Goal: Task Accomplishment & Management: Manage account settings

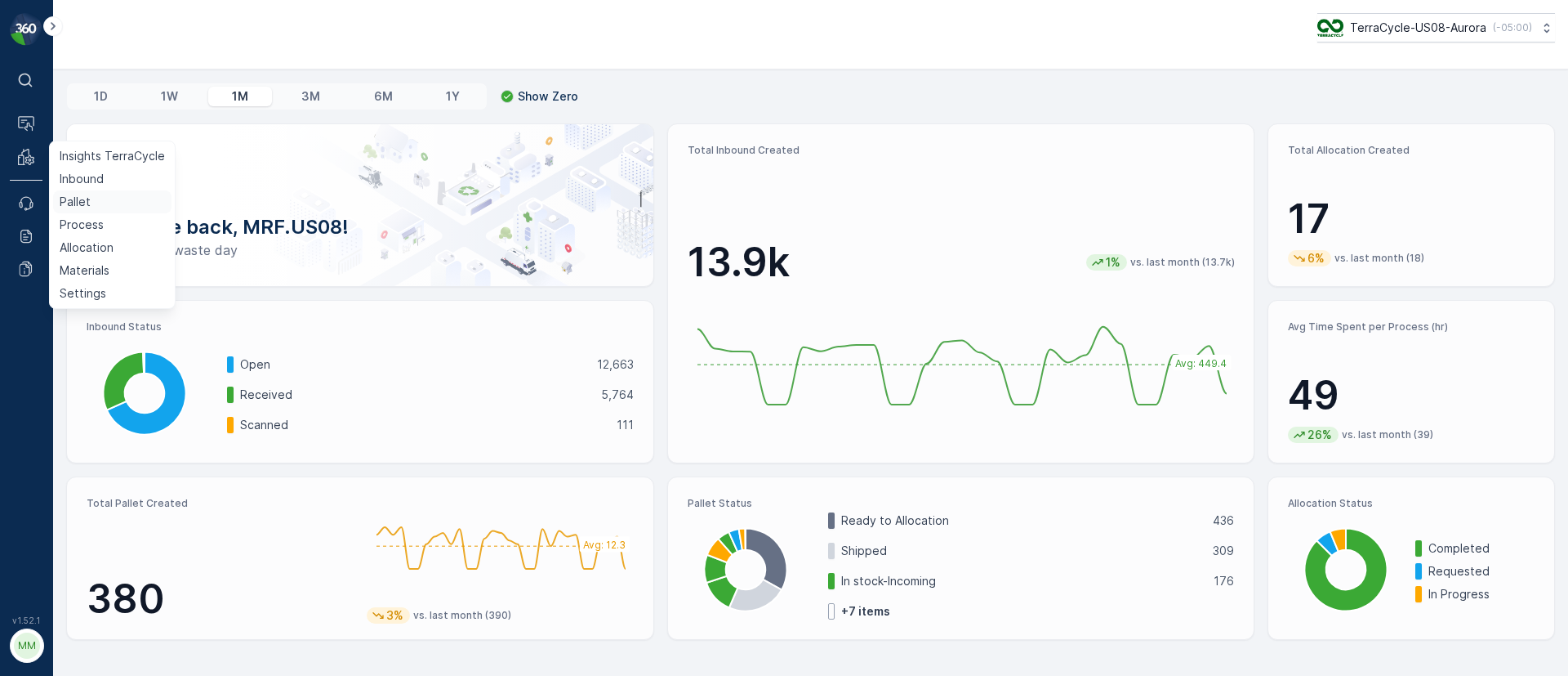
click at [80, 202] on p "Pallet" at bounding box center [75, 201] width 31 height 16
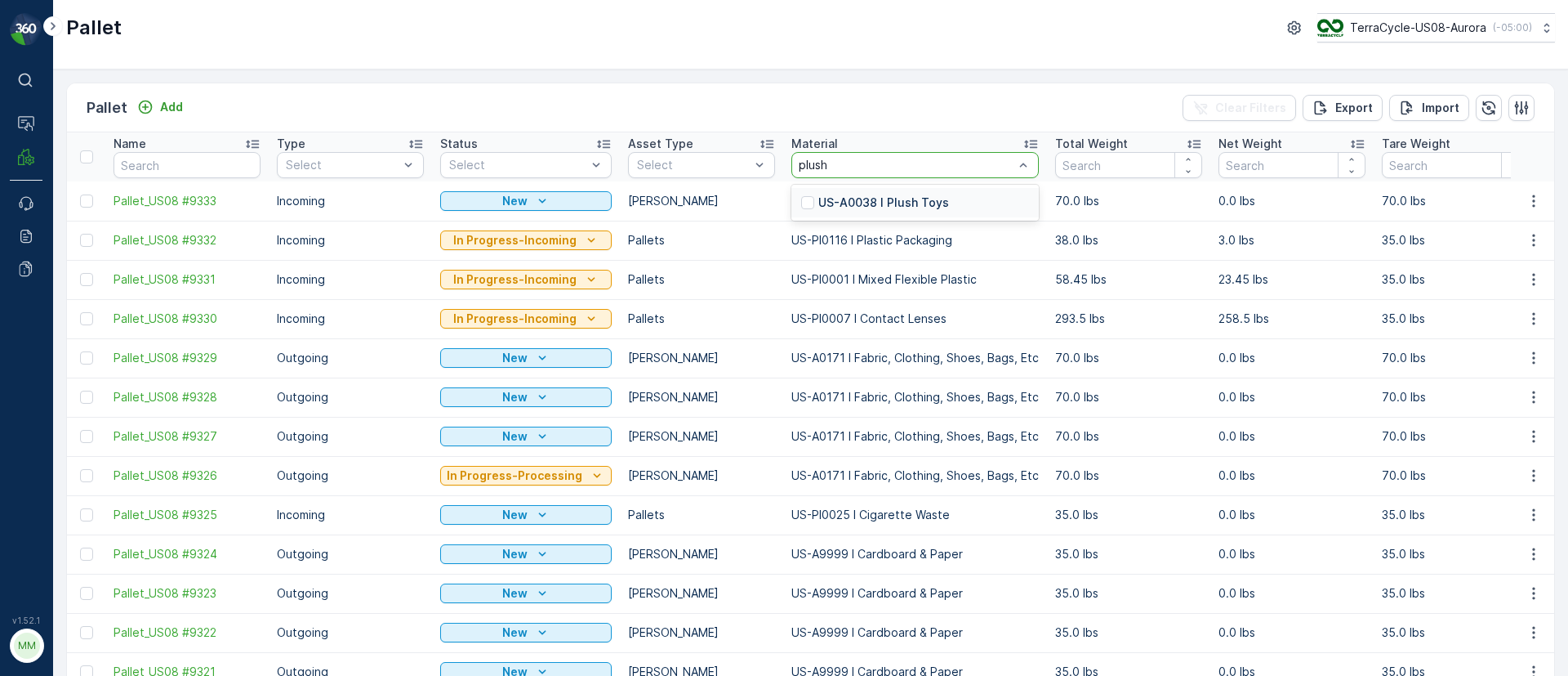
click at [842, 189] on div "US-A0038 I Plush Toys" at bounding box center [915, 202] width 248 height 29
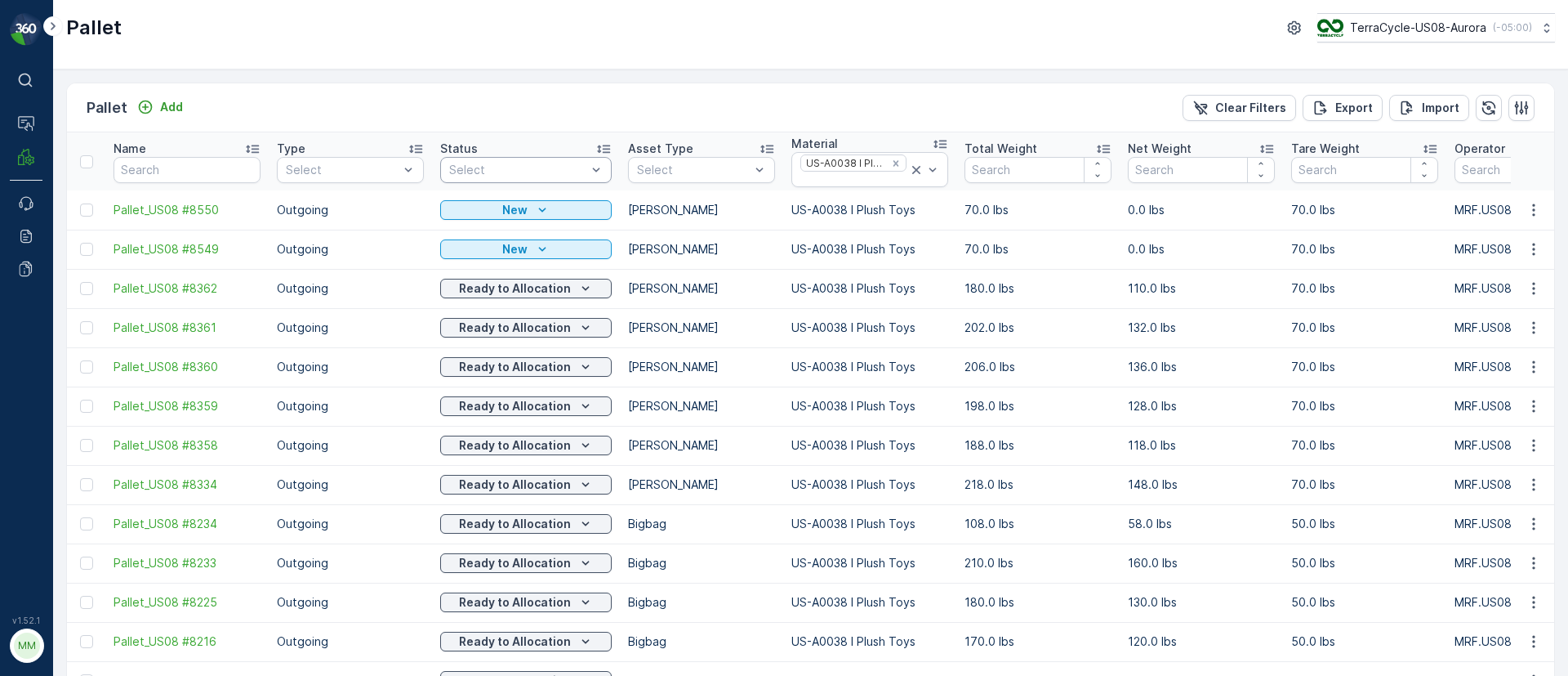
click at [490, 160] on div "Select" at bounding box center [526, 170] width 171 height 26
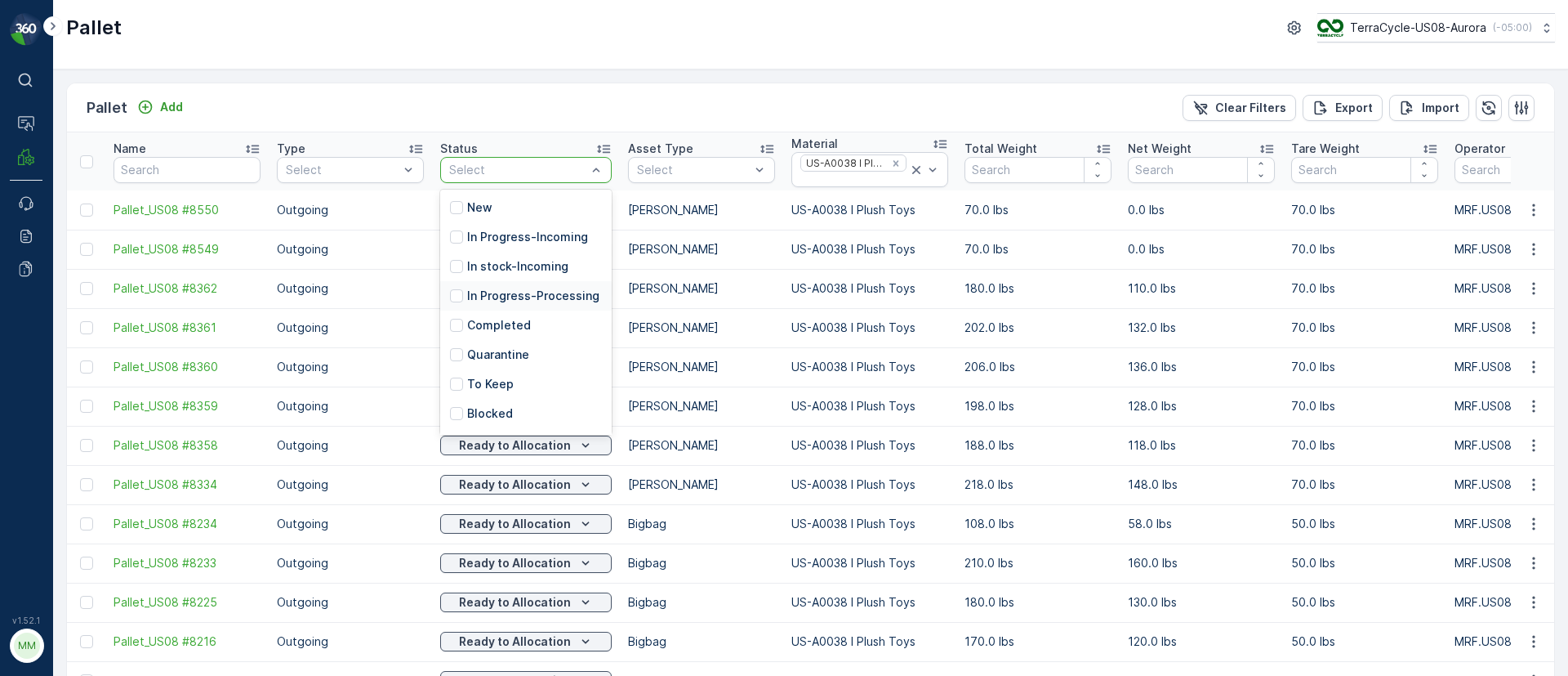
click at [508, 300] on p "In Progress-Processing" at bounding box center [533, 295] width 132 height 16
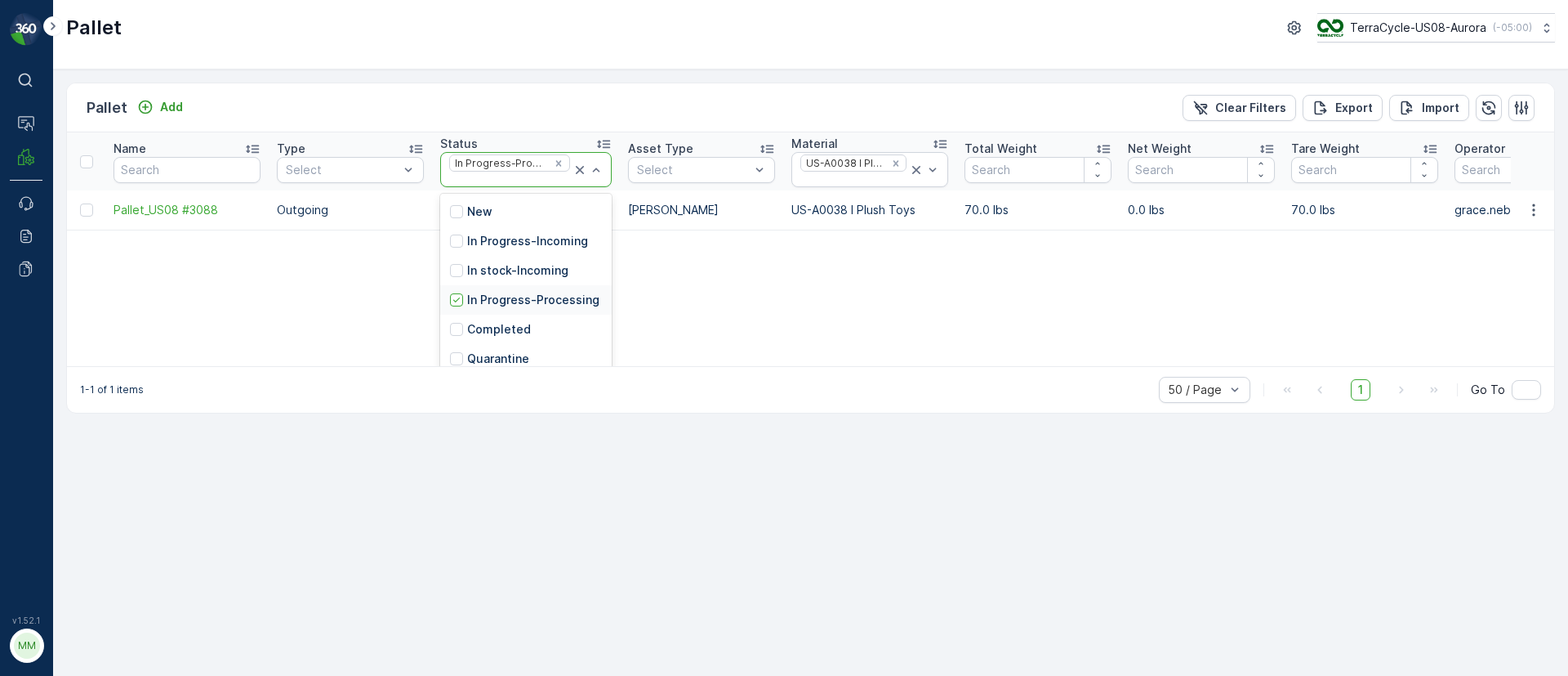
scroll to position [123, 0]
click at [525, 340] on p "In stock-Outgoing" at bounding box center [518, 332] width 103 height 16
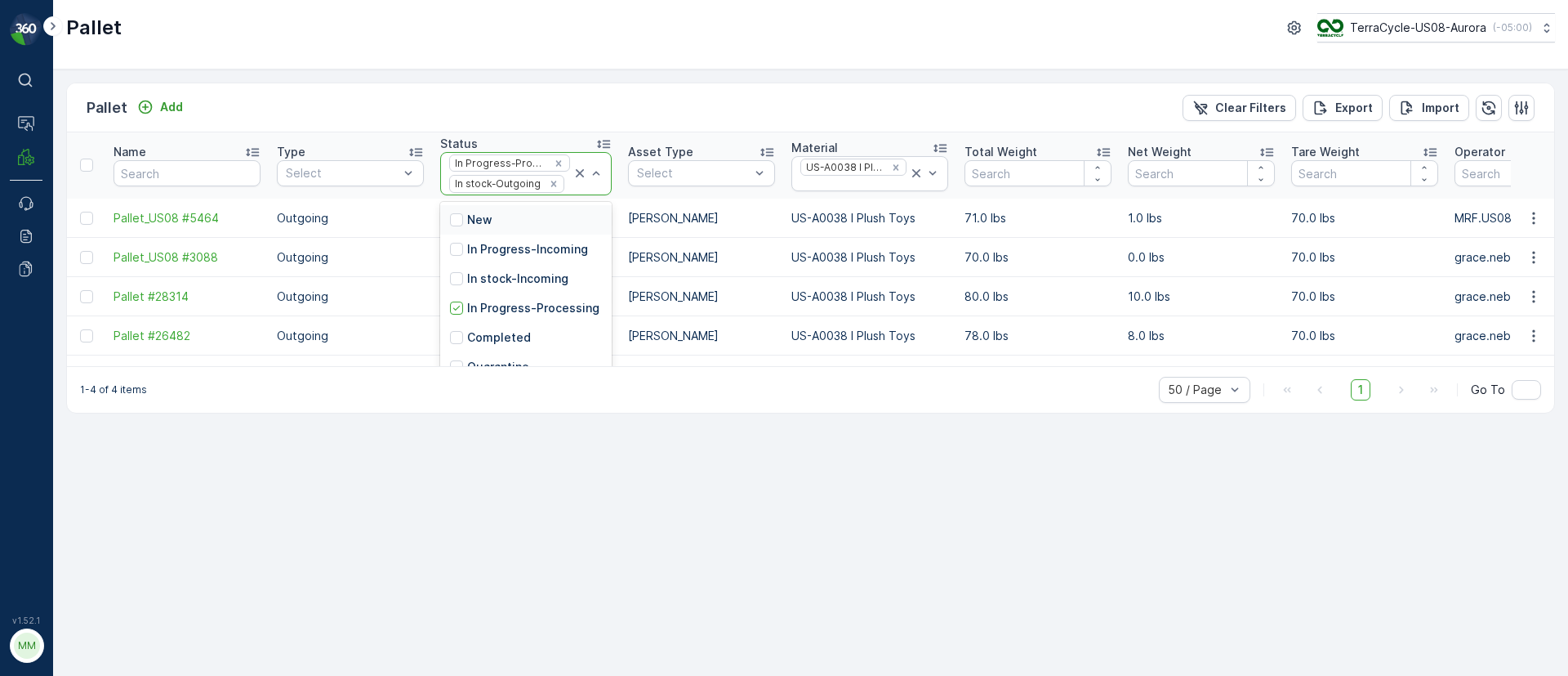
click at [572, 195] on div at bounding box center [588, 174] width 33 height 42
type input "rea"
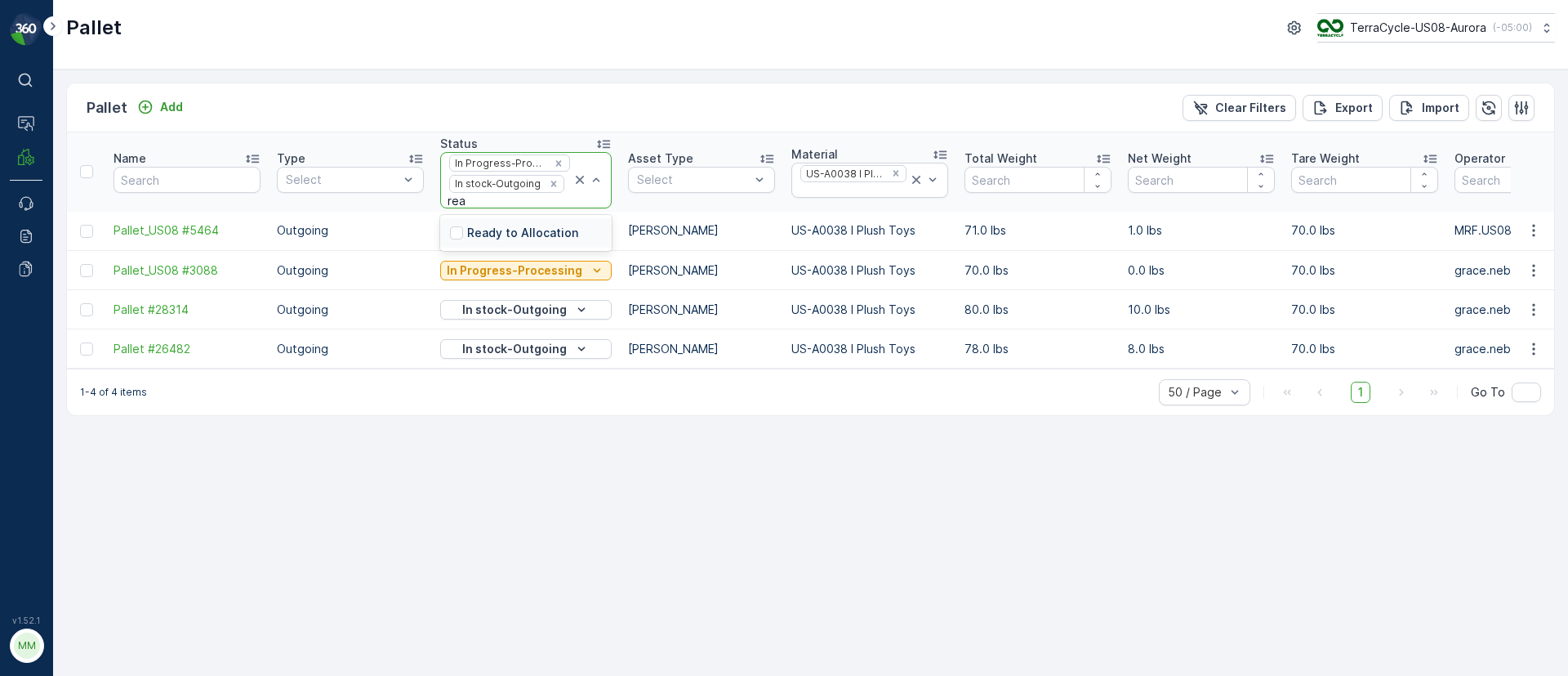
click at [508, 226] on p "Ready to Allocation" at bounding box center [523, 233] width 112 height 16
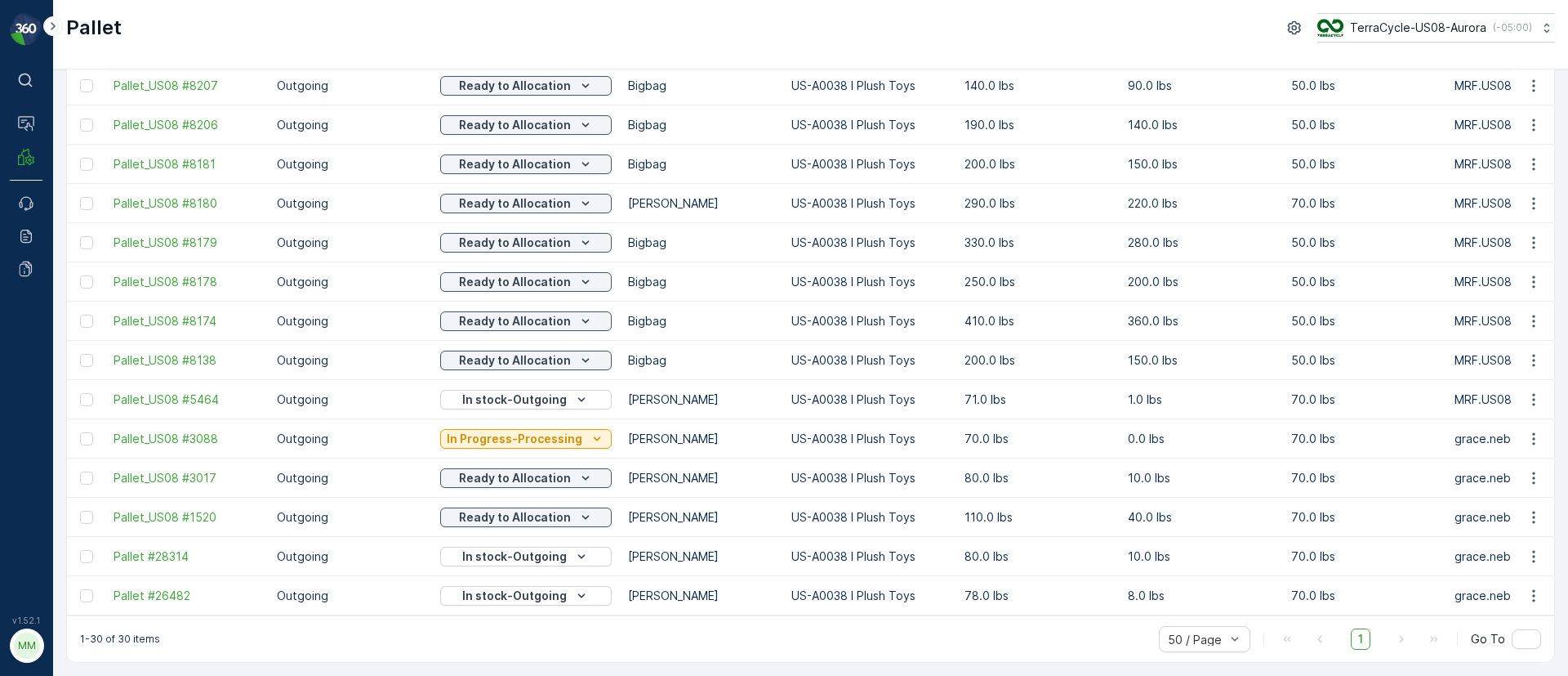
scroll to position [802, 0]
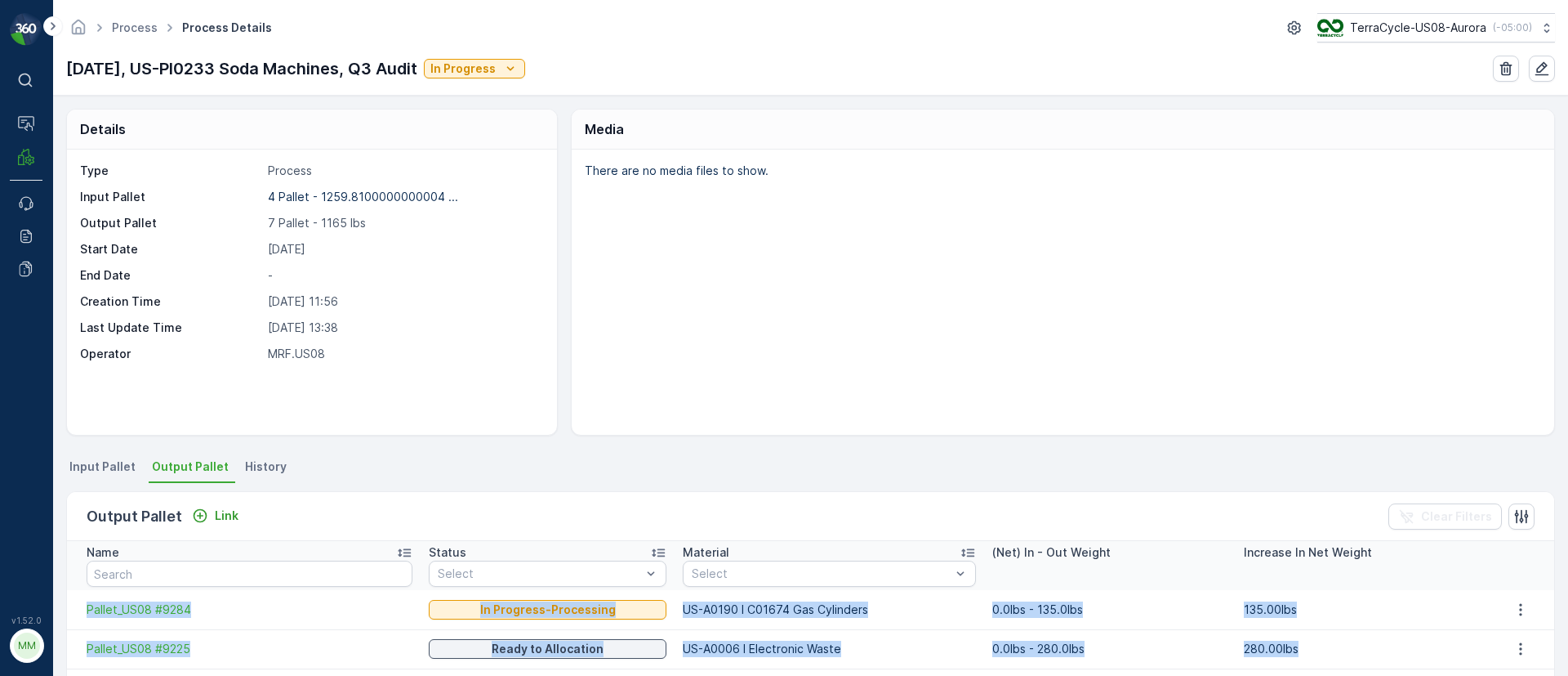
scroll to position [258, 0]
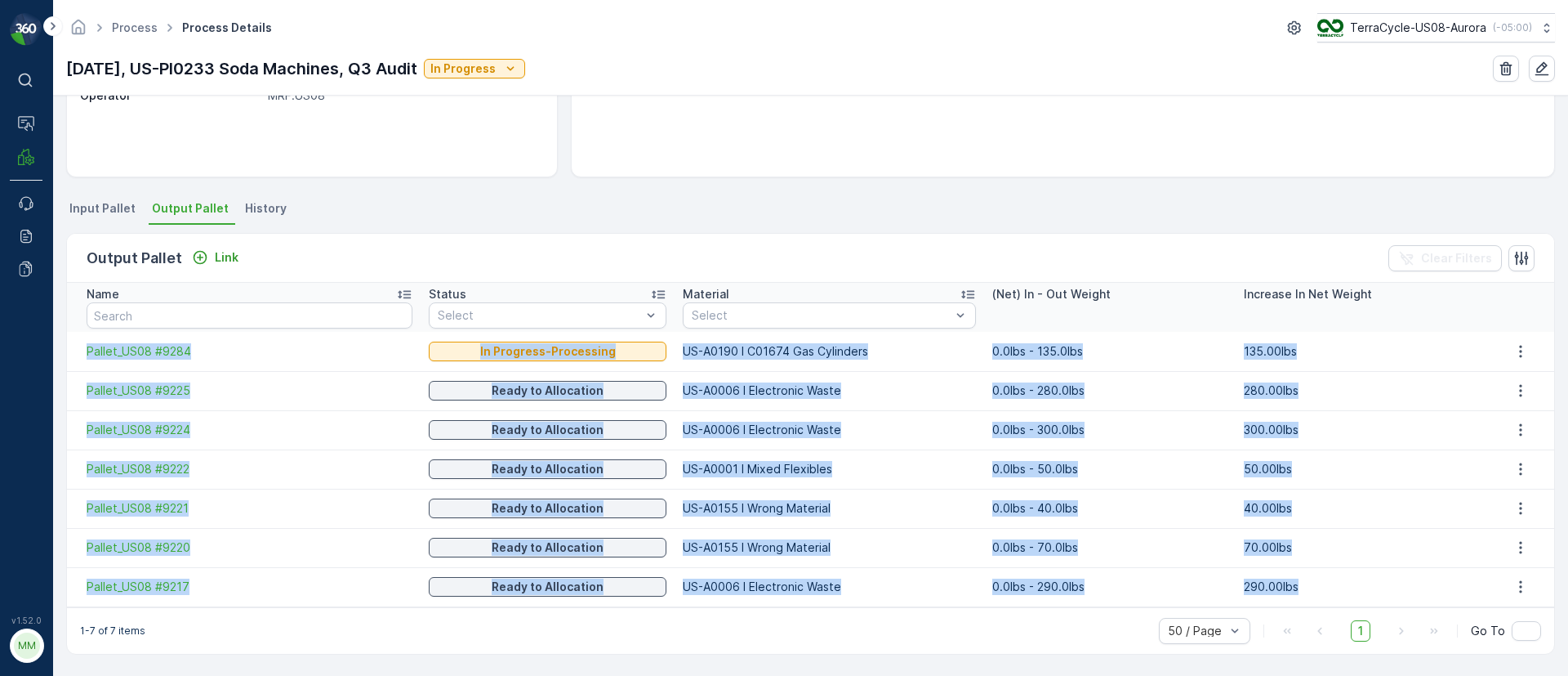
click at [76, 336] on td "Pallet_US08 #9284" at bounding box center [244, 351] width 353 height 39
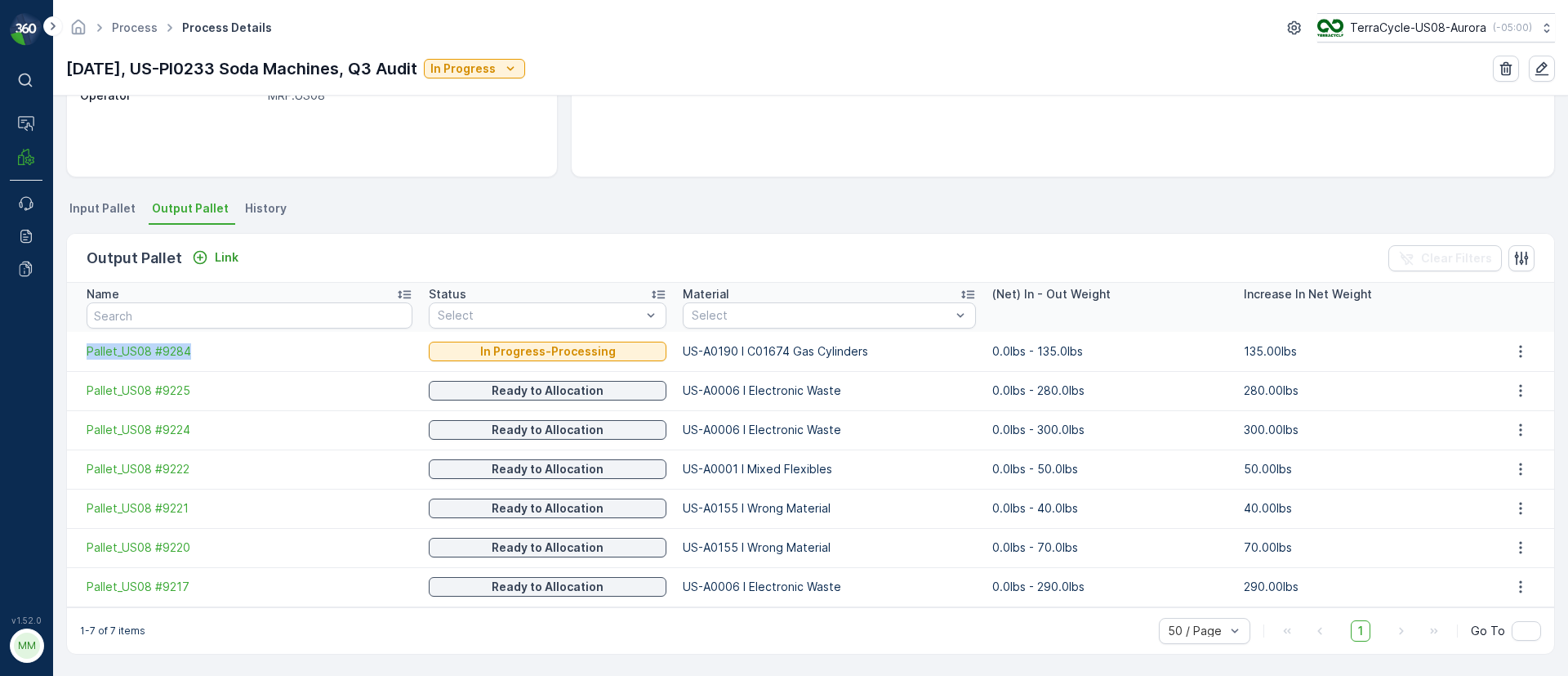
drag, startPoint x: 78, startPoint y: 354, endPoint x: 201, endPoint y: 359, distance: 123.1
click at [201, 359] on td "Pallet_US08 #9284" at bounding box center [244, 351] width 353 height 39
copy span "Pallet_US08 #9284"
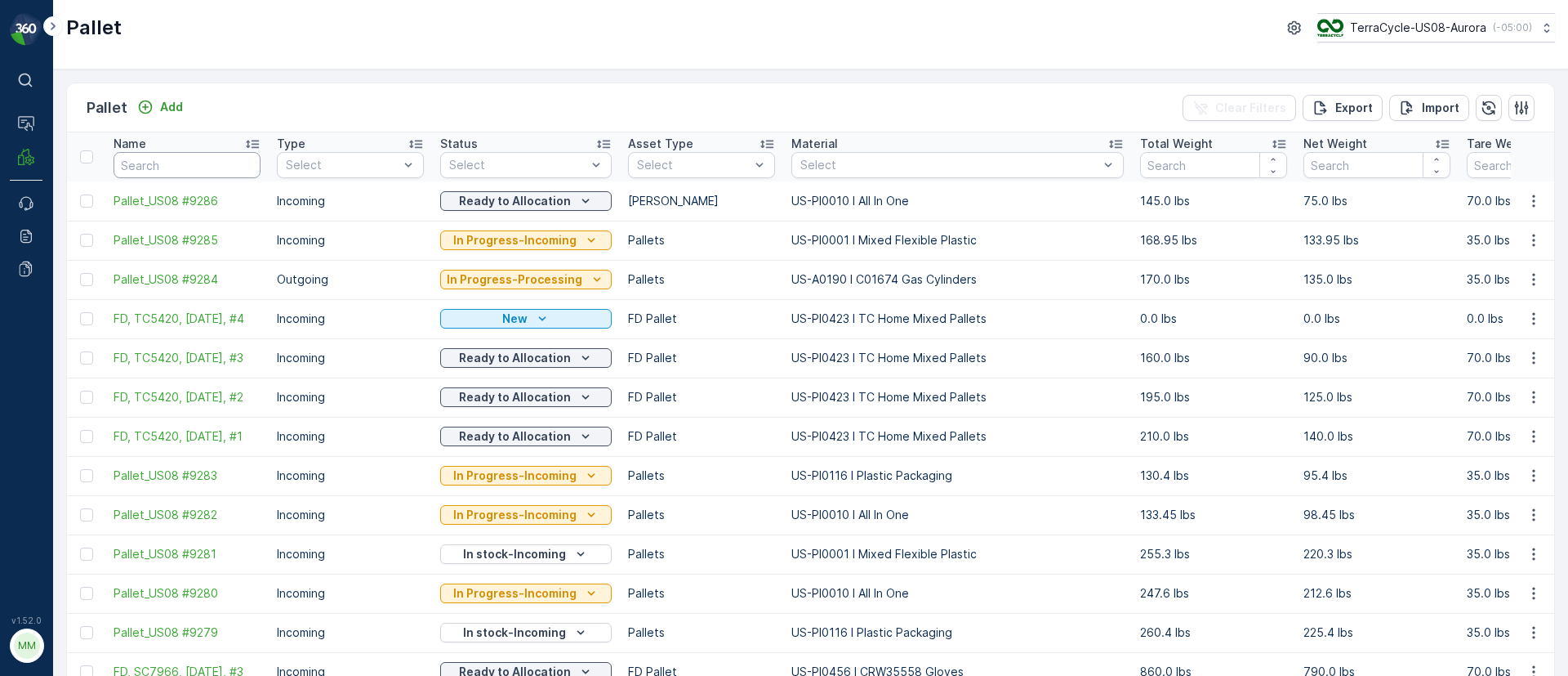
click at [138, 165] on input "text" at bounding box center [187, 165] width 147 height 26
paste input "Pallet_US08 #9284"
type input "Pallet_US08 #9284"
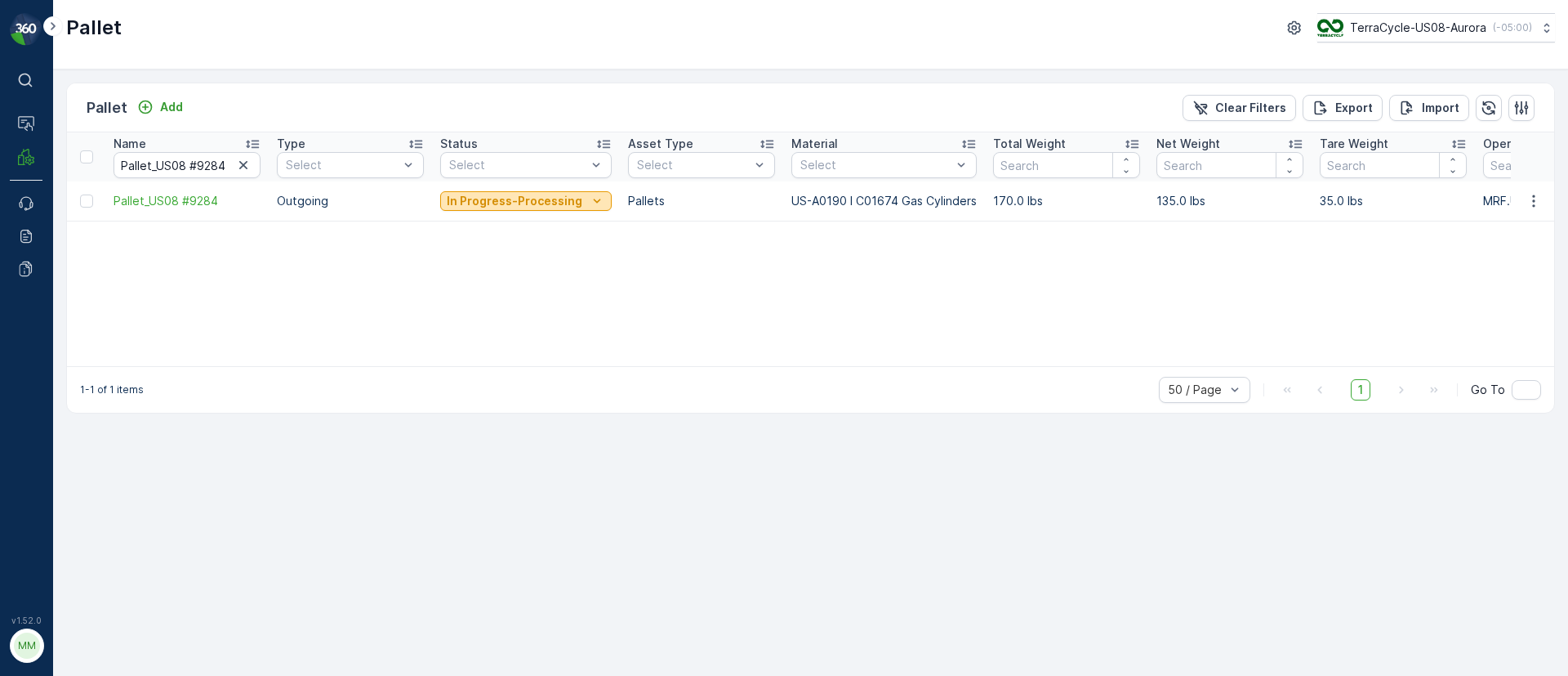
click at [524, 199] on p "In Progress-Processing" at bounding box center [514, 200] width 135 height 16
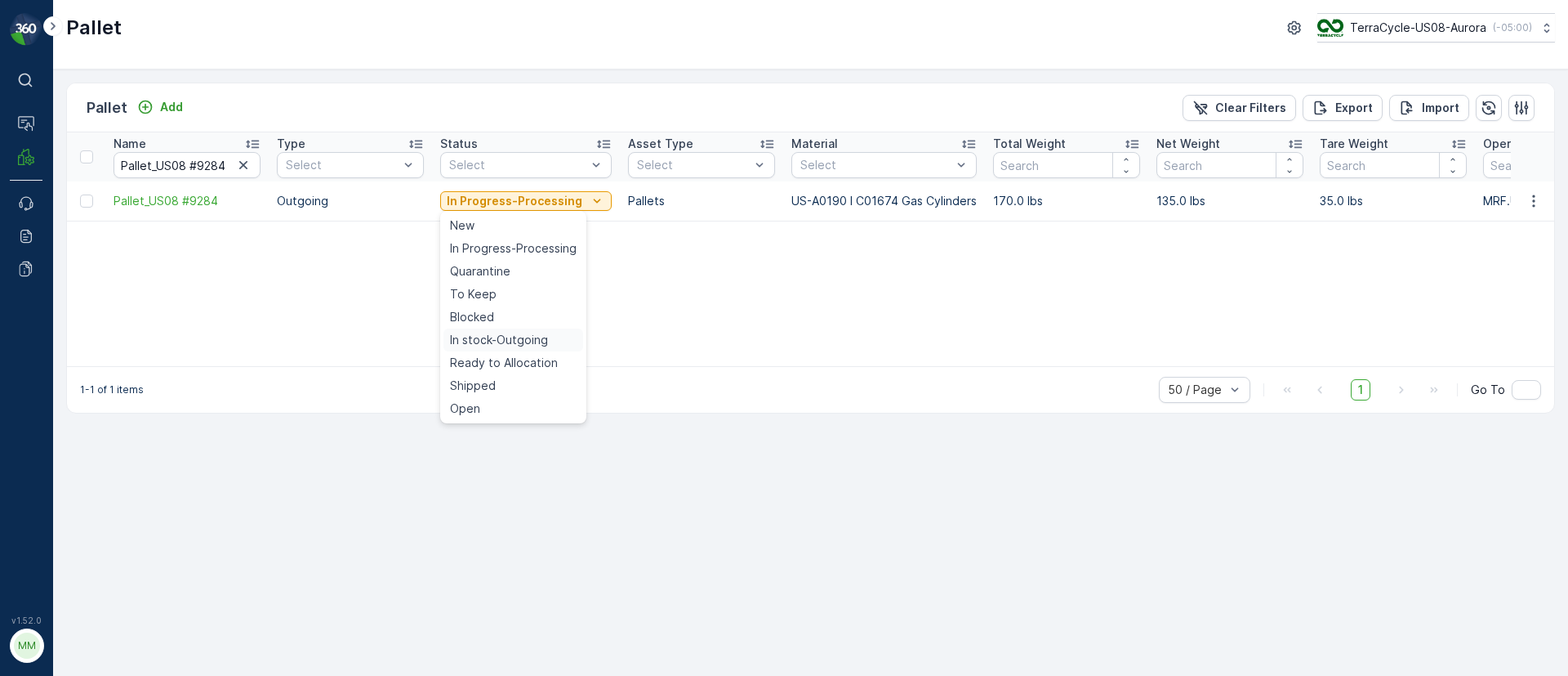
click at [526, 343] on span "In stock-Outgoing" at bounding box center [499, 339] width 98 height 16
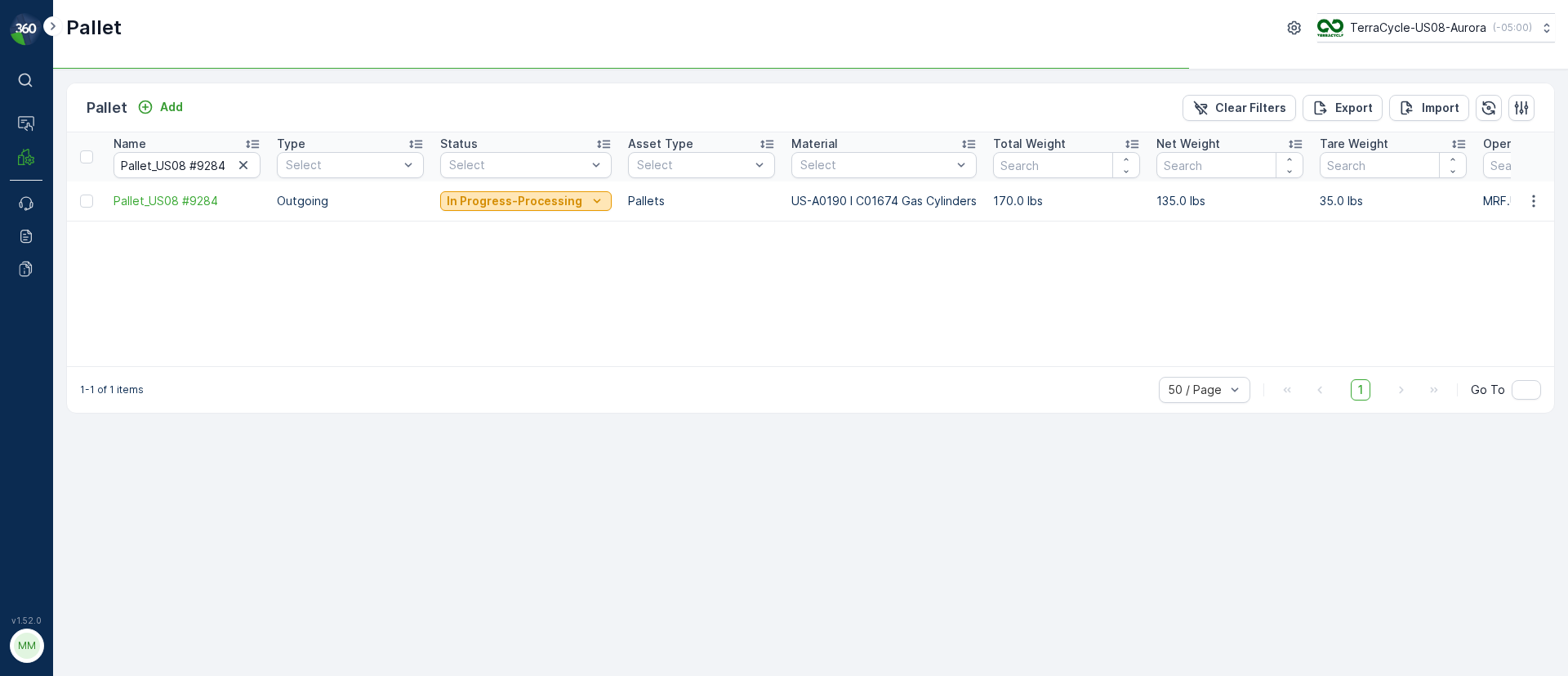
click at [527, 199] on p "In Progress-Processing" at bounding box center [514, 200] width 135 height 16
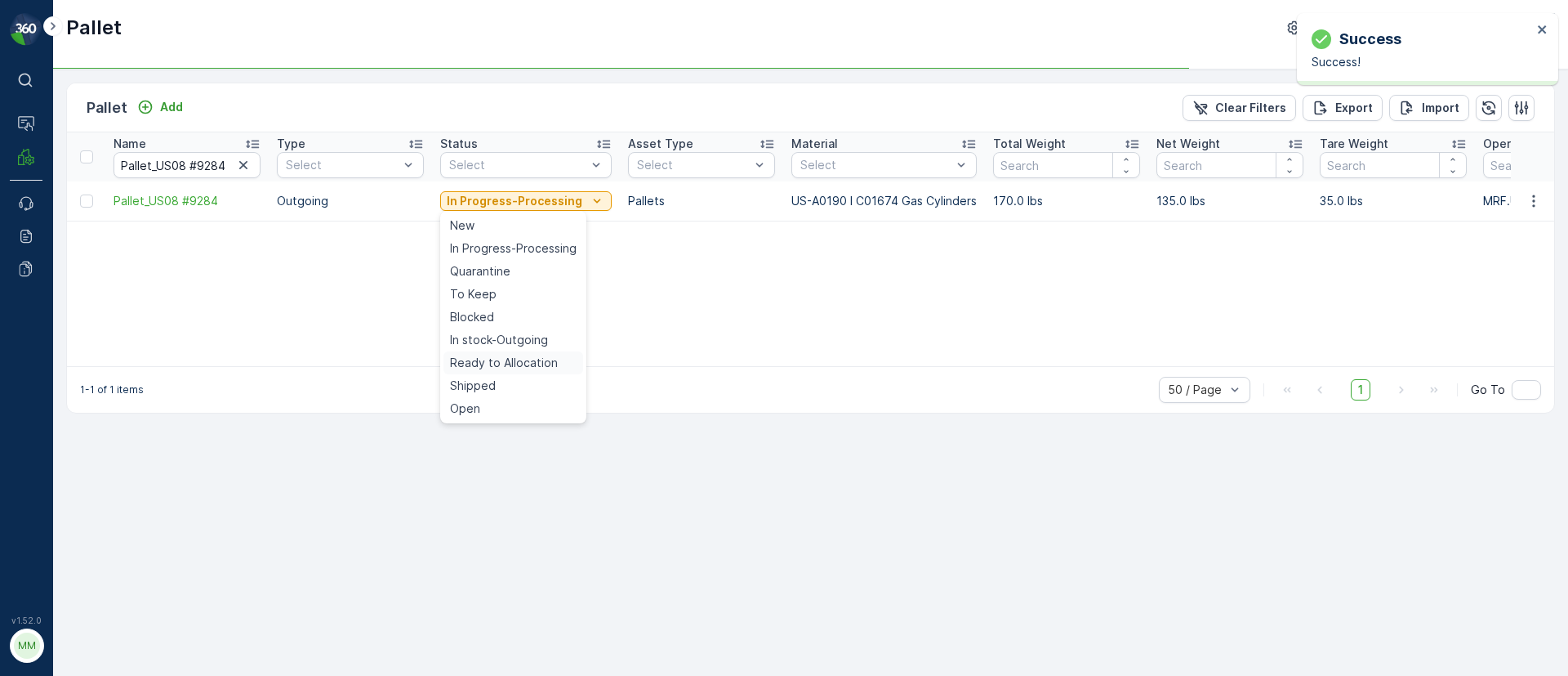
click at [541, 355] on span "Ready to Allocation" at bounding box center [504, 362] width 108 height 16
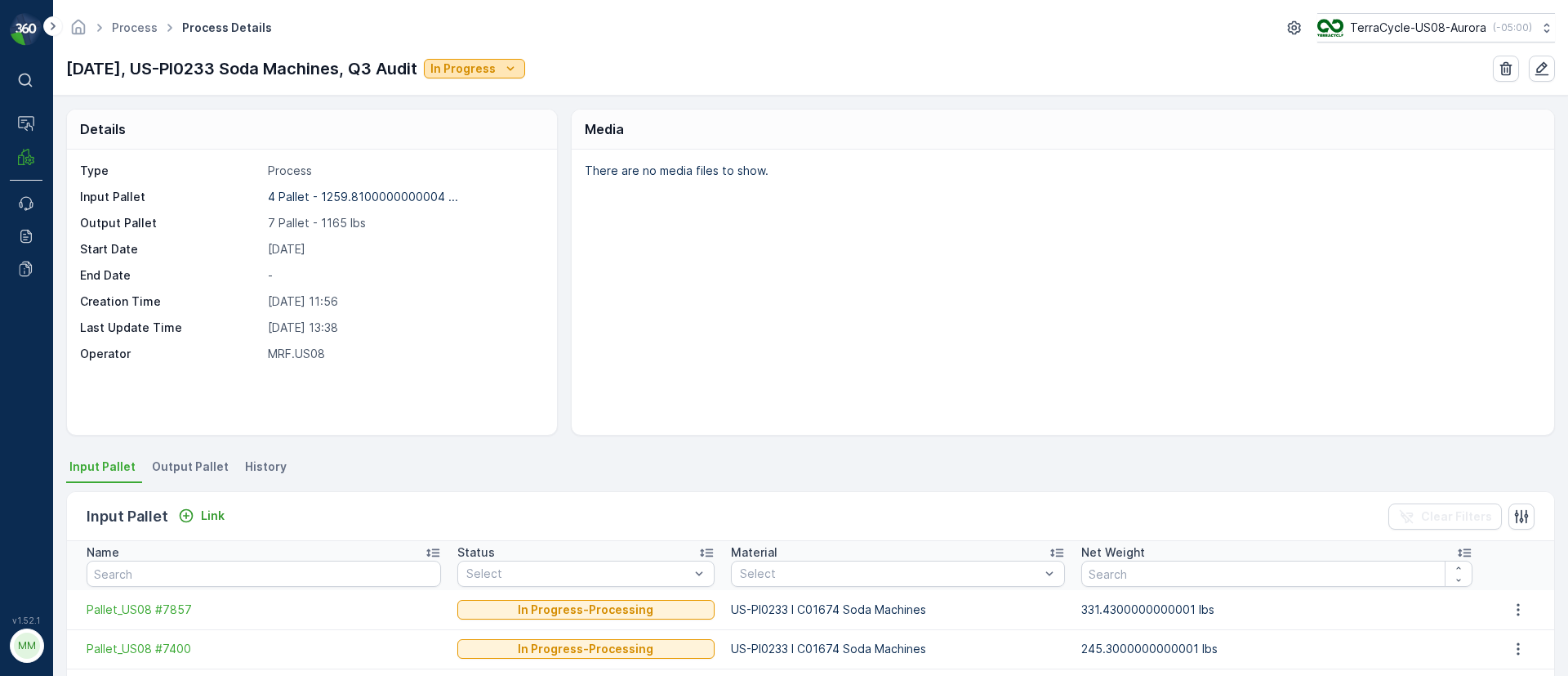
click at [475, 78] on button "In Progress" at bounding box center [474, 68] width 101 height 20
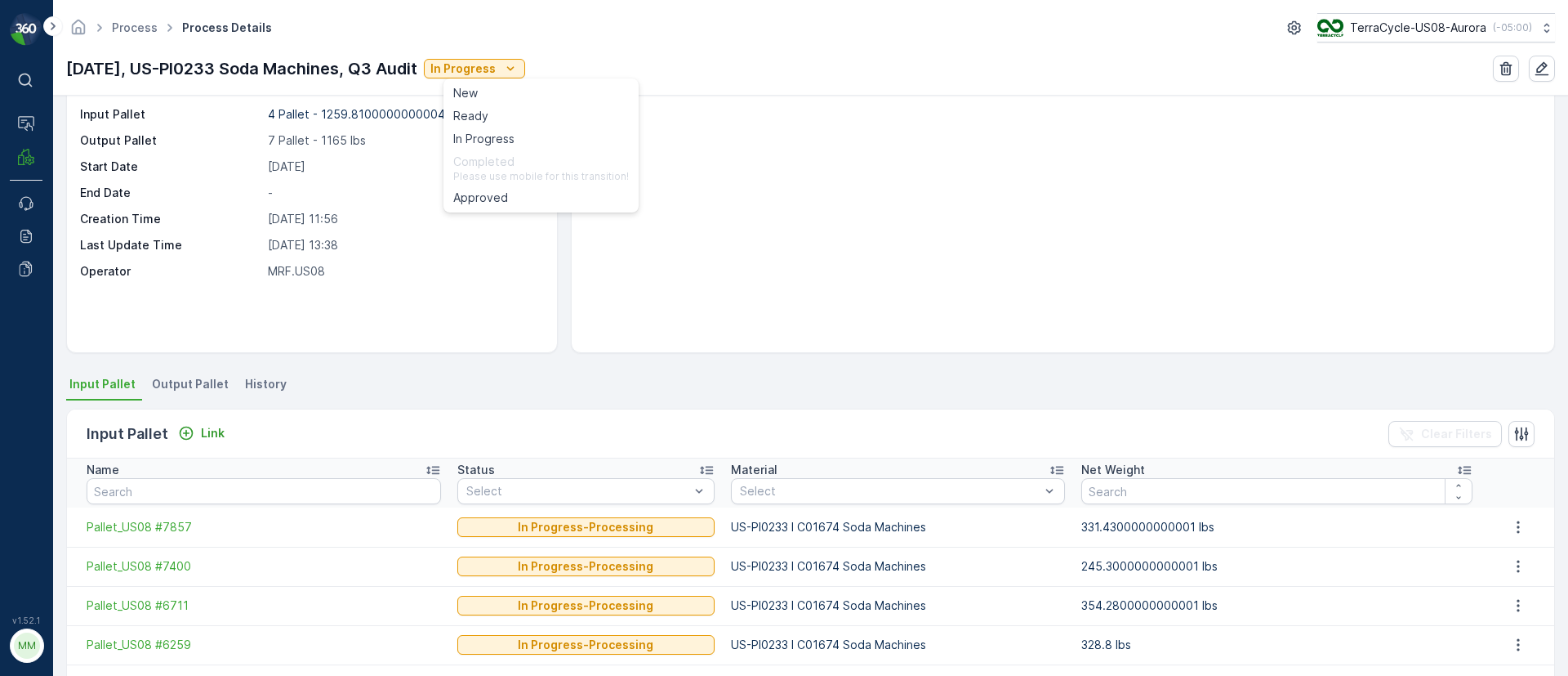
scroll to position [167, 0]
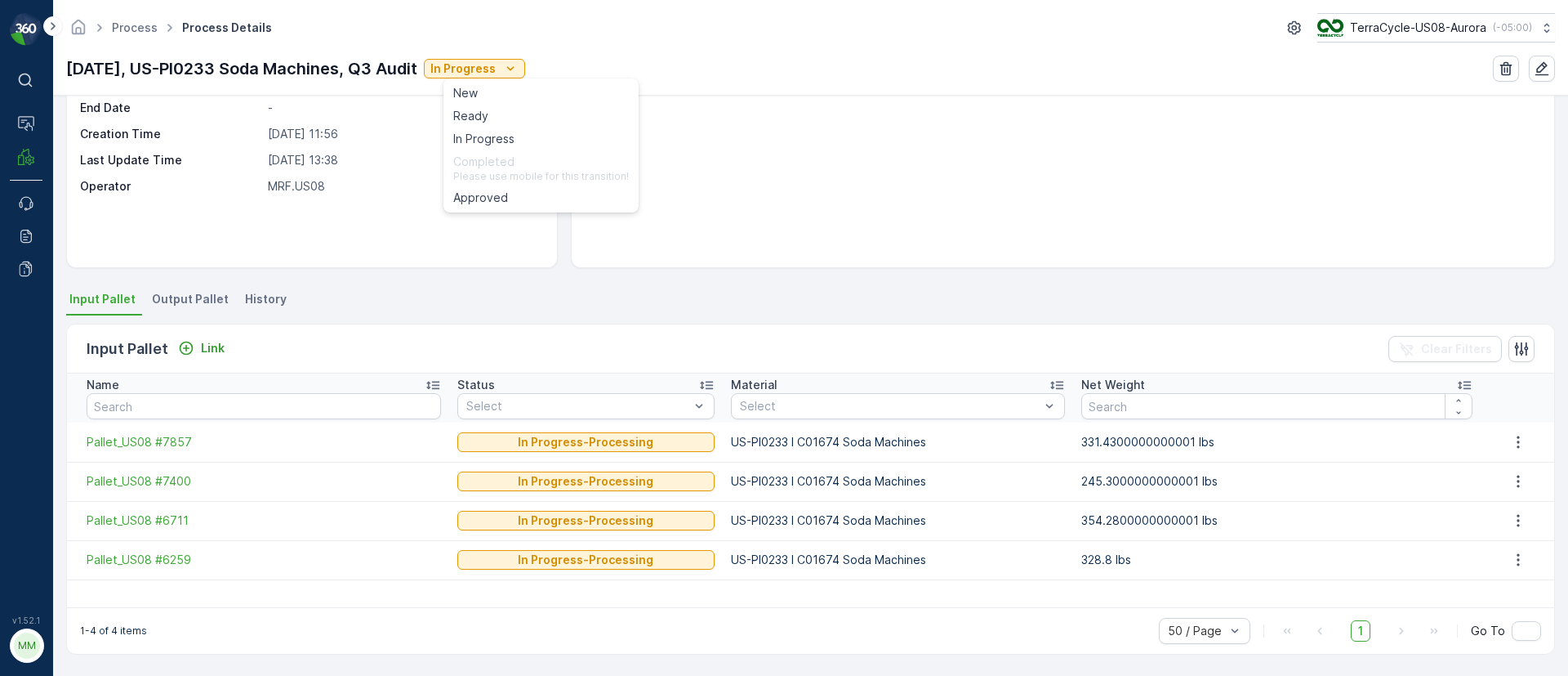
drag, startPoint x: 196, startPoint y: 291, endPoint x: 224, endPoint y: 286, distance: 28.4
click at [193, 292] on span "Output Pallet" at bounding box center [190, 299] width 77 height 16
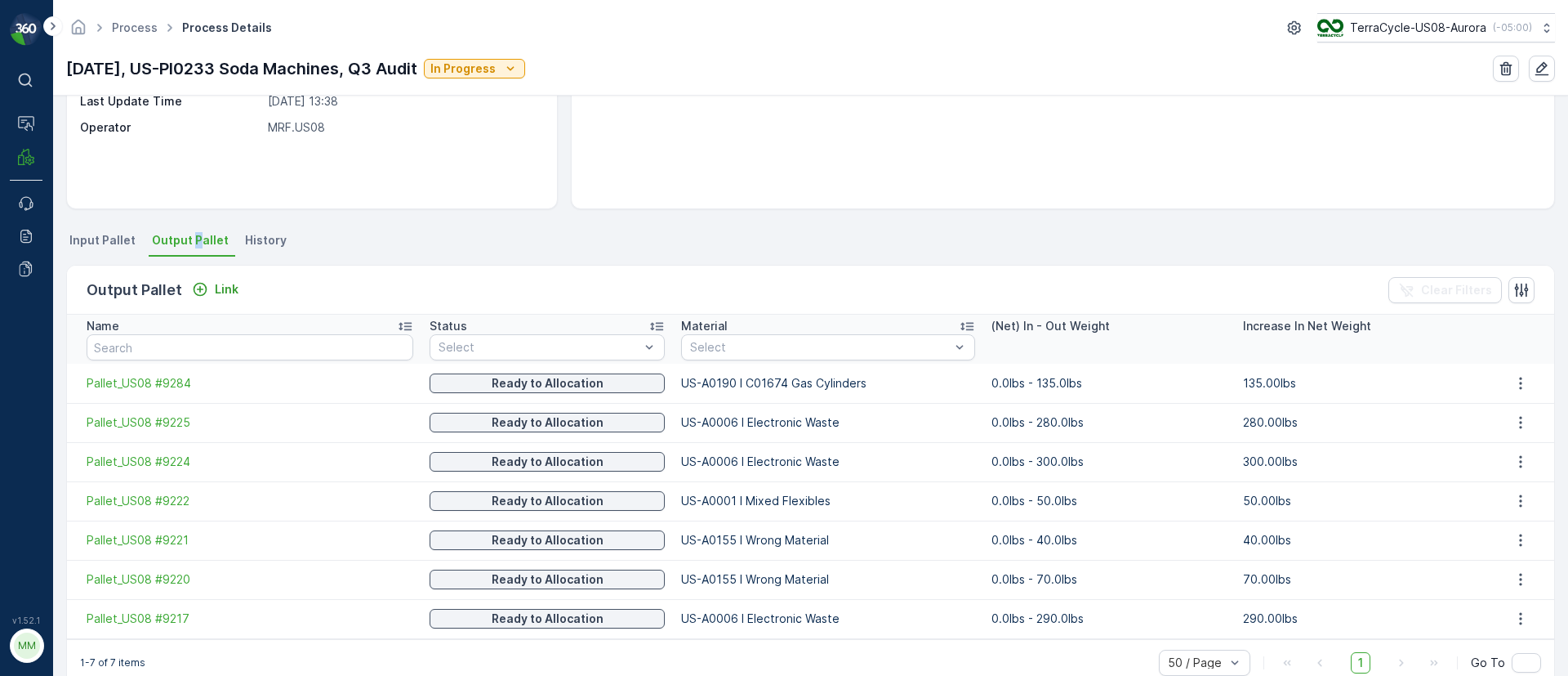
scroll to position [258, 0]
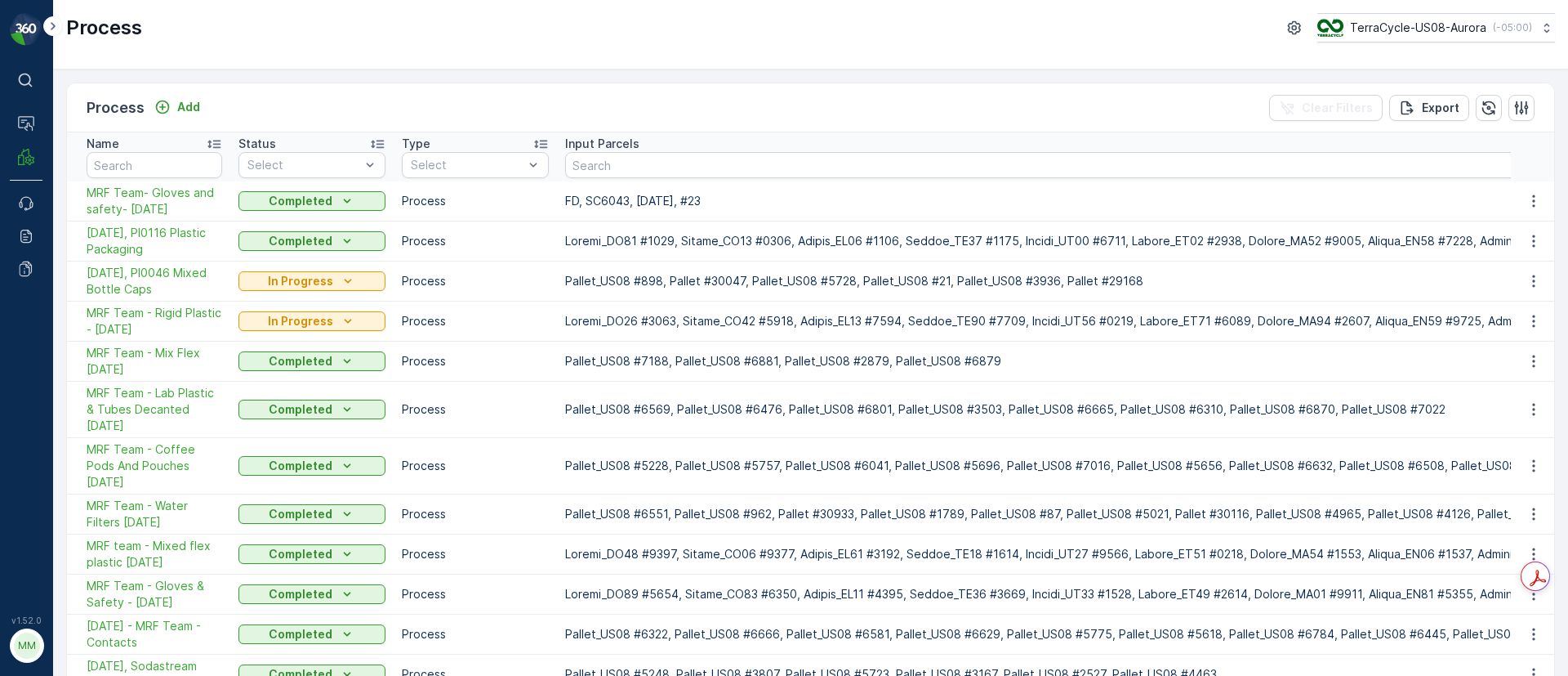
scroll to position [147, 0]
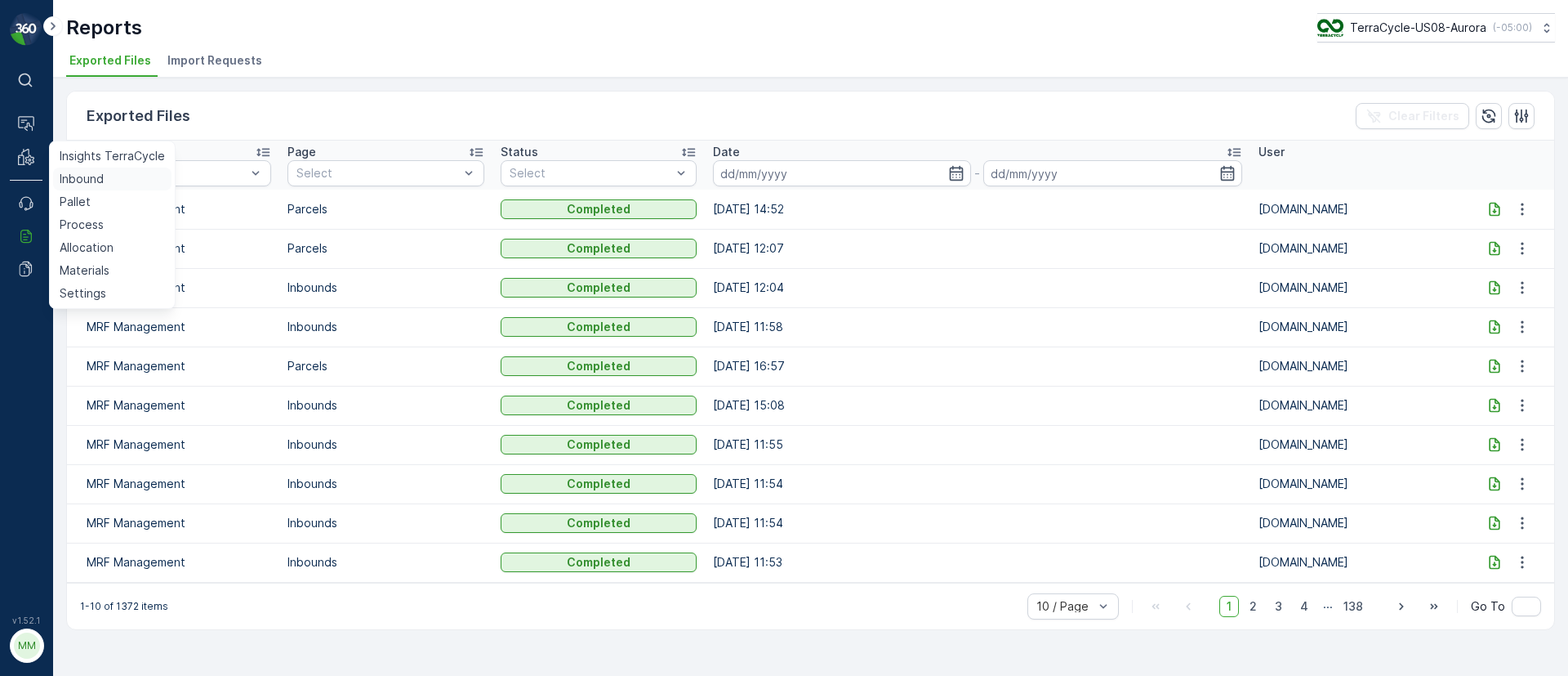
click at [101, 183] on p "Inbound" at bounding box center [81, 179] width 44 height 16
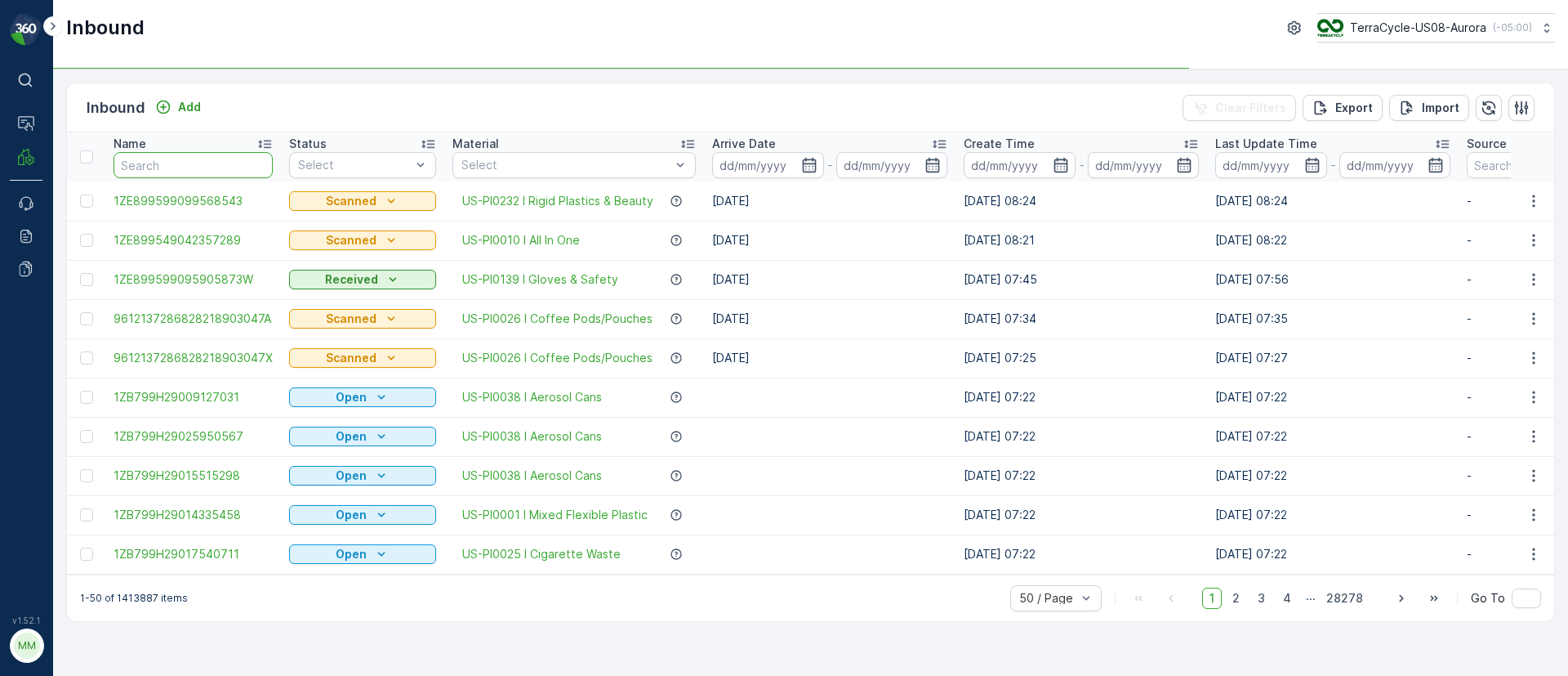
click at [152, 160] on input "text" at bounding box center [193, 165] width 160 height 26
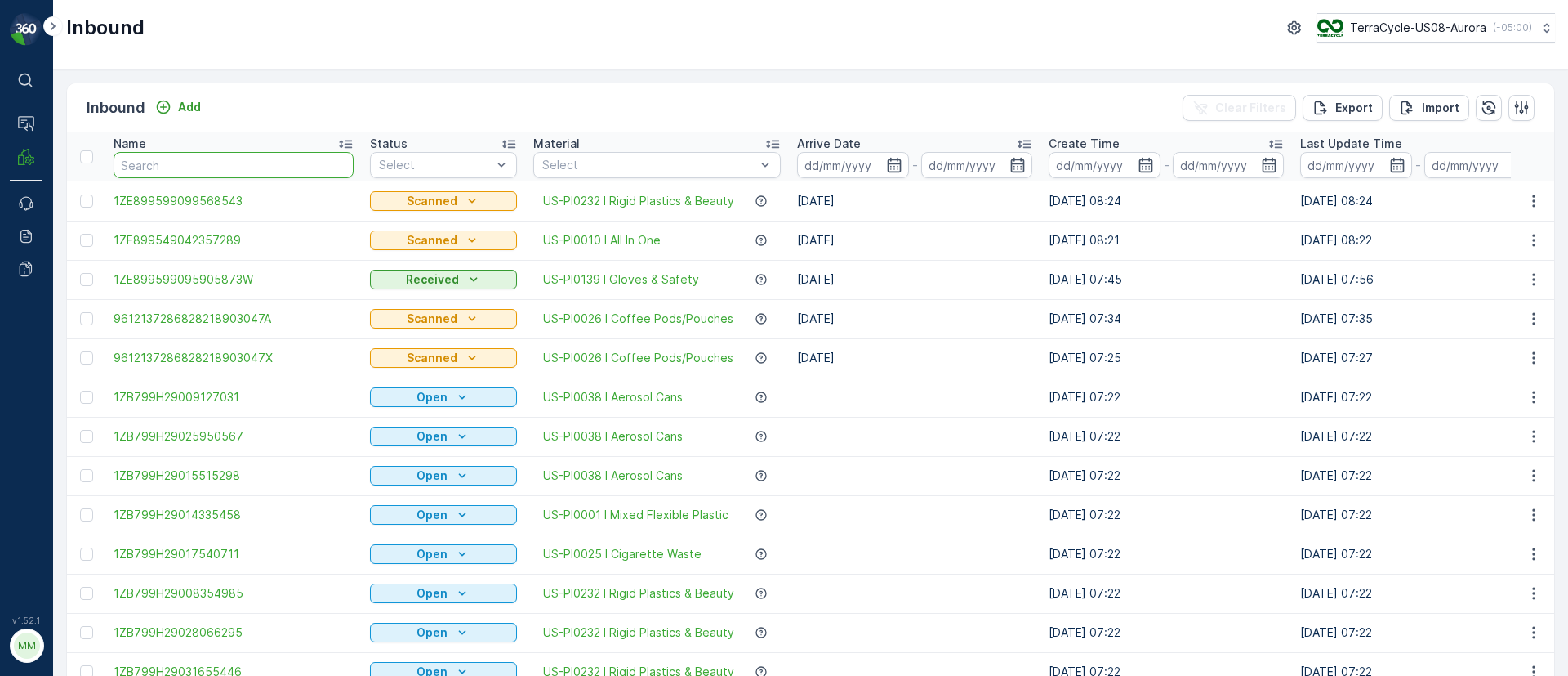
click at [152, 160] on input "text" at bounding box center [233, 165] width 240 height 26
type input "14203126"
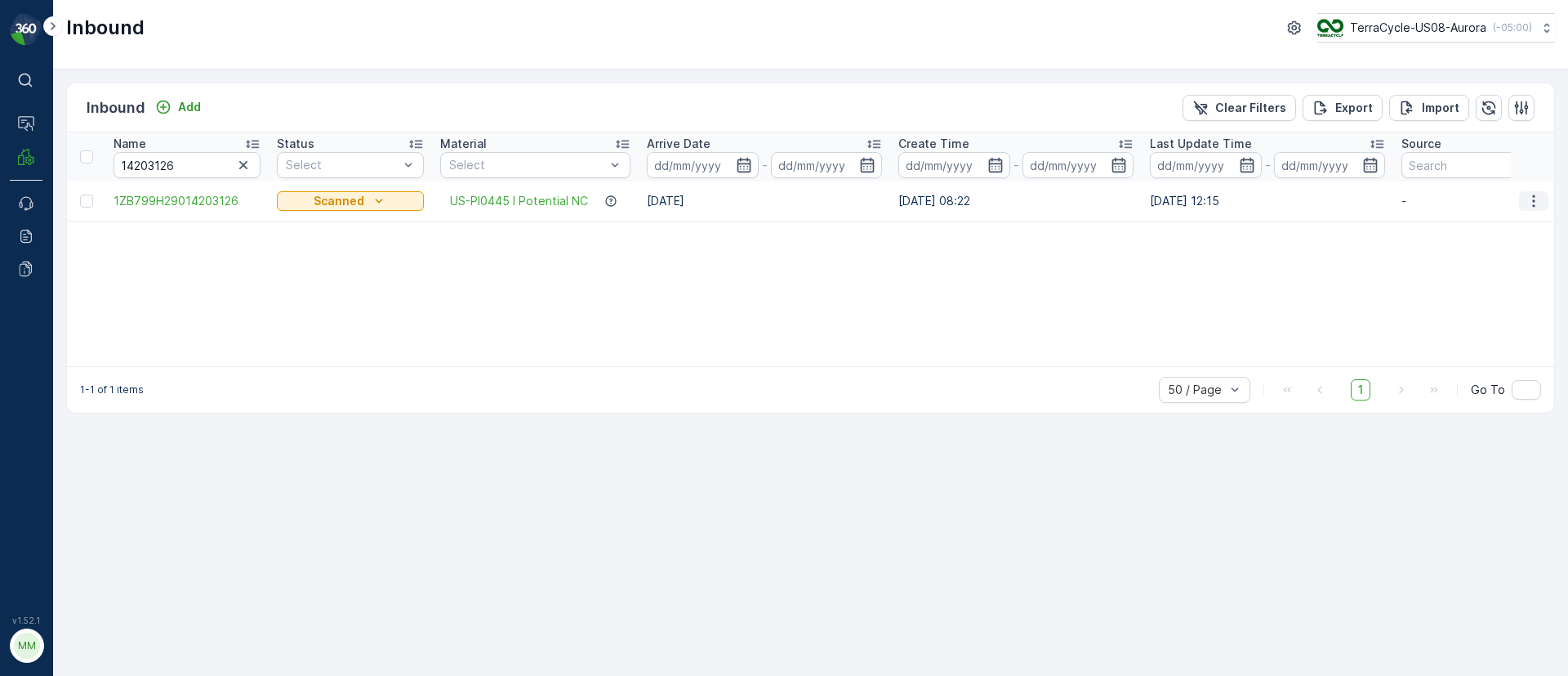
click at [1538, 206] on icon "button" at bounding box center [1533, 200] width 16 height 16
click at [1507, 252] on span "Edit Inbound" at bounding box center [1479, 248] width 69 height 16
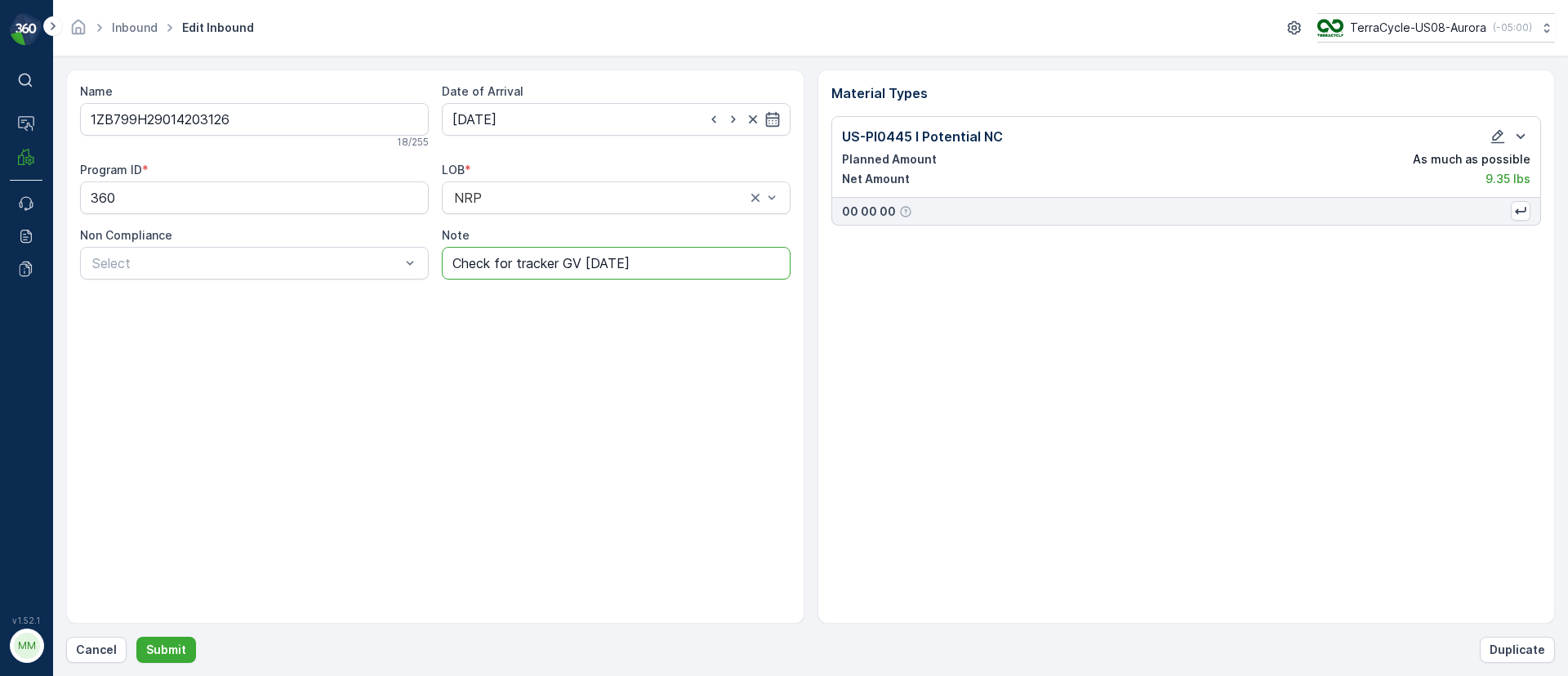
drag, startPoint x: 508, startPoint y: 263, endPoint x: 67, endPoint y: -147, distance: 602.1
click at [67, 0] on html "⌘B Operations MRF Events Reports Documents v 1.52.1 MM MRF.US08 Inbound Edit In…" at bounding box center [784, 338] width 1568 height 676
click at [666, 268] on input "Check for tracker GV [DATE]" at bounding box center [615, 263] width 349 height 33
type input "Check for tracker GV [DATE]-KJ checked box, no tracker found. [DATE]"
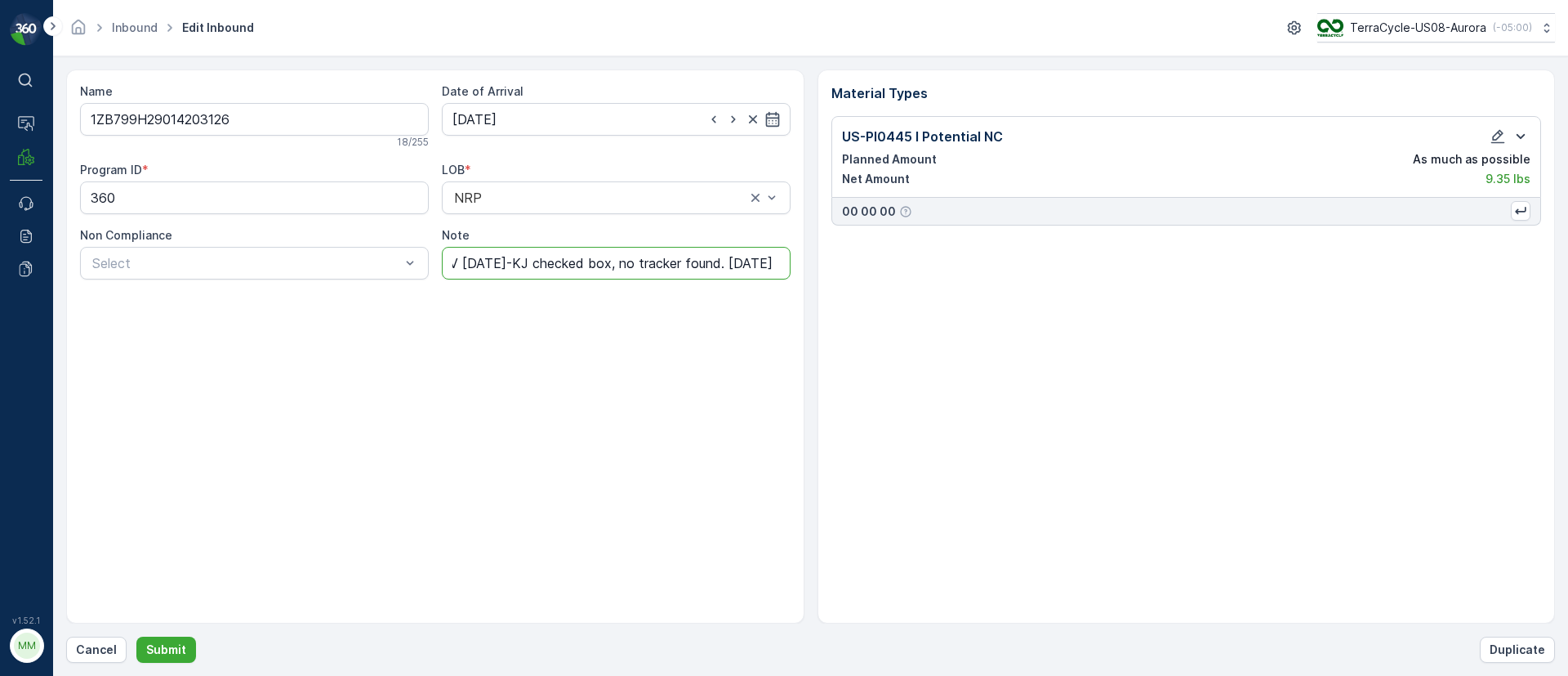
scroll to position [0, 0]
click at [1524, 138] on icon "button" at bounding box center [1521, 136] width 20 height 20
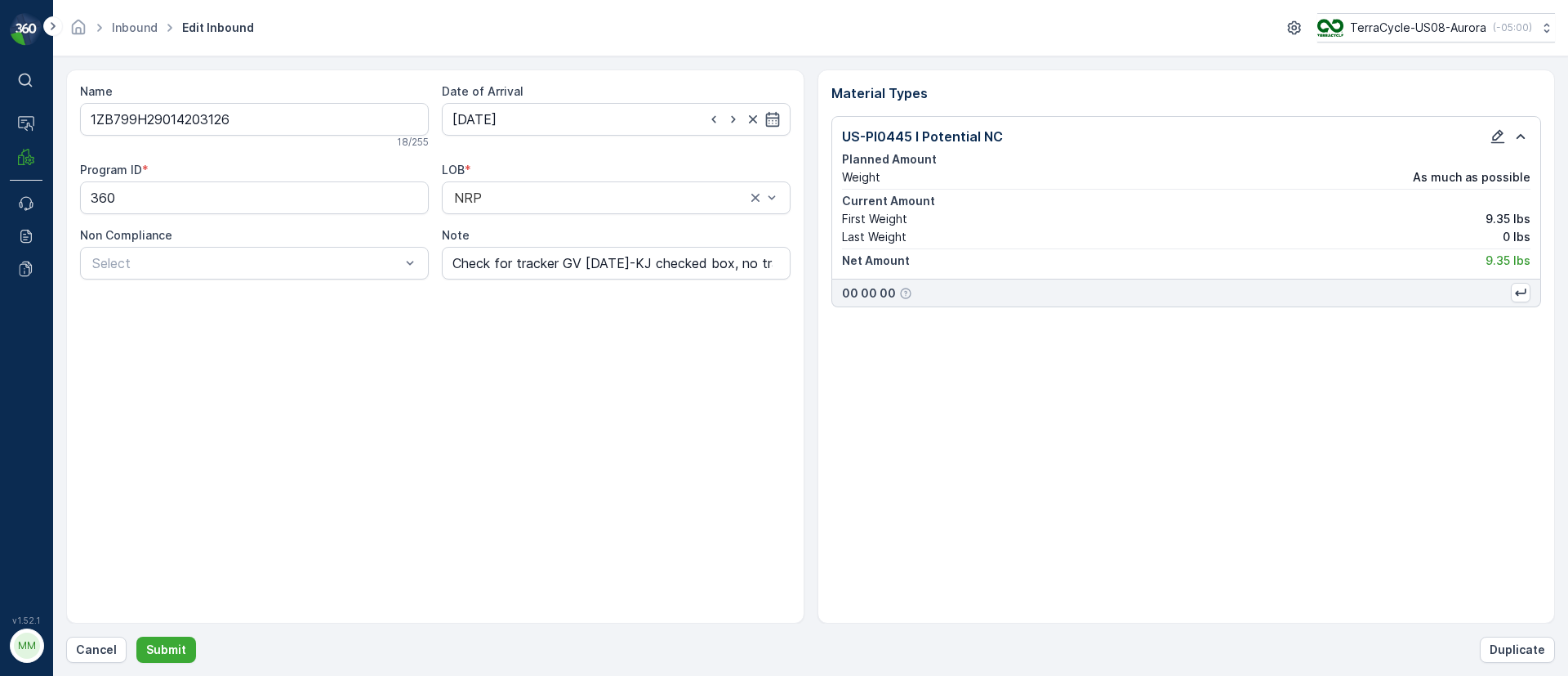
click at [1496, 135] on icon "button" at bounding box center [1497, 136] width 16 height 16
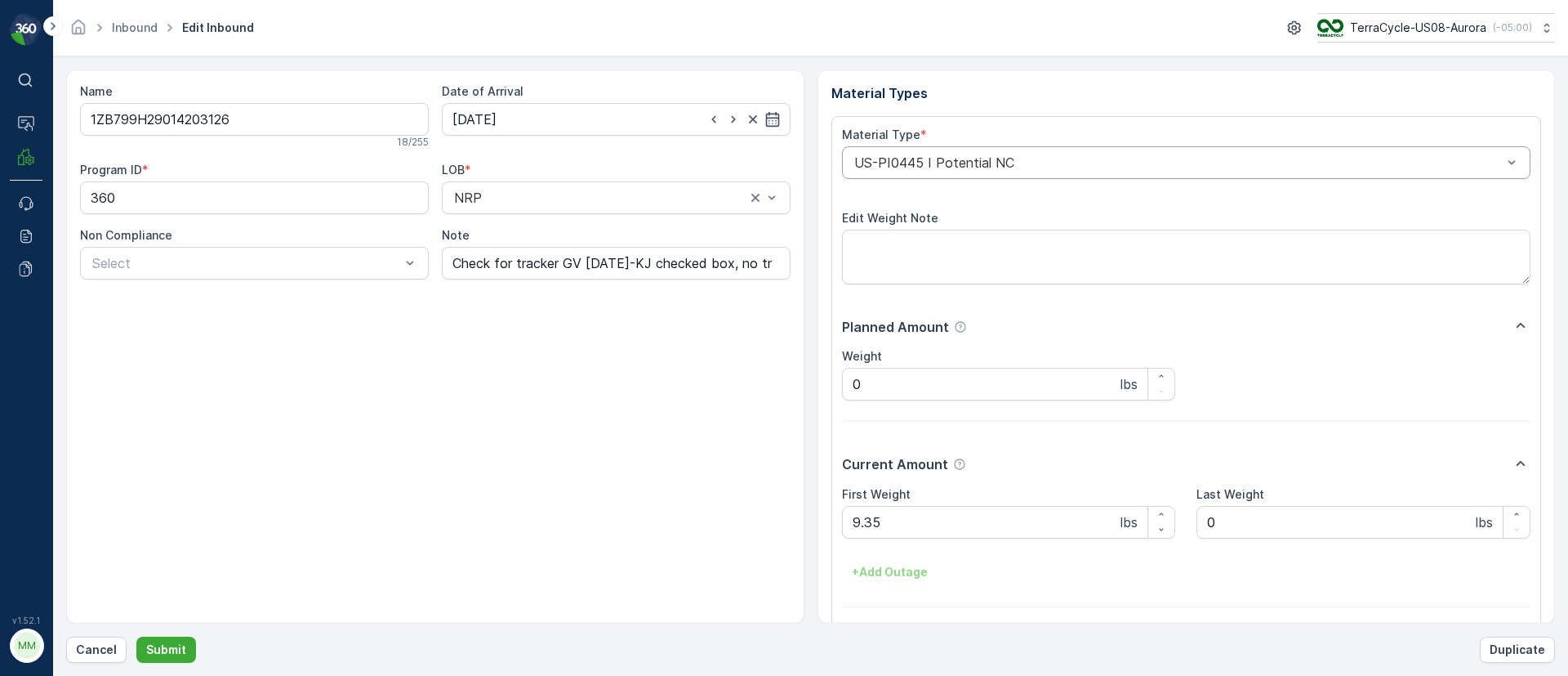
click at [1050, 153] on div "US-PI0445 I Potential NC" at bounding box center [1186, 163] width 689 height 33
click at [1051, 157] on div at bounding box center [1179, 163] width 652 height 15
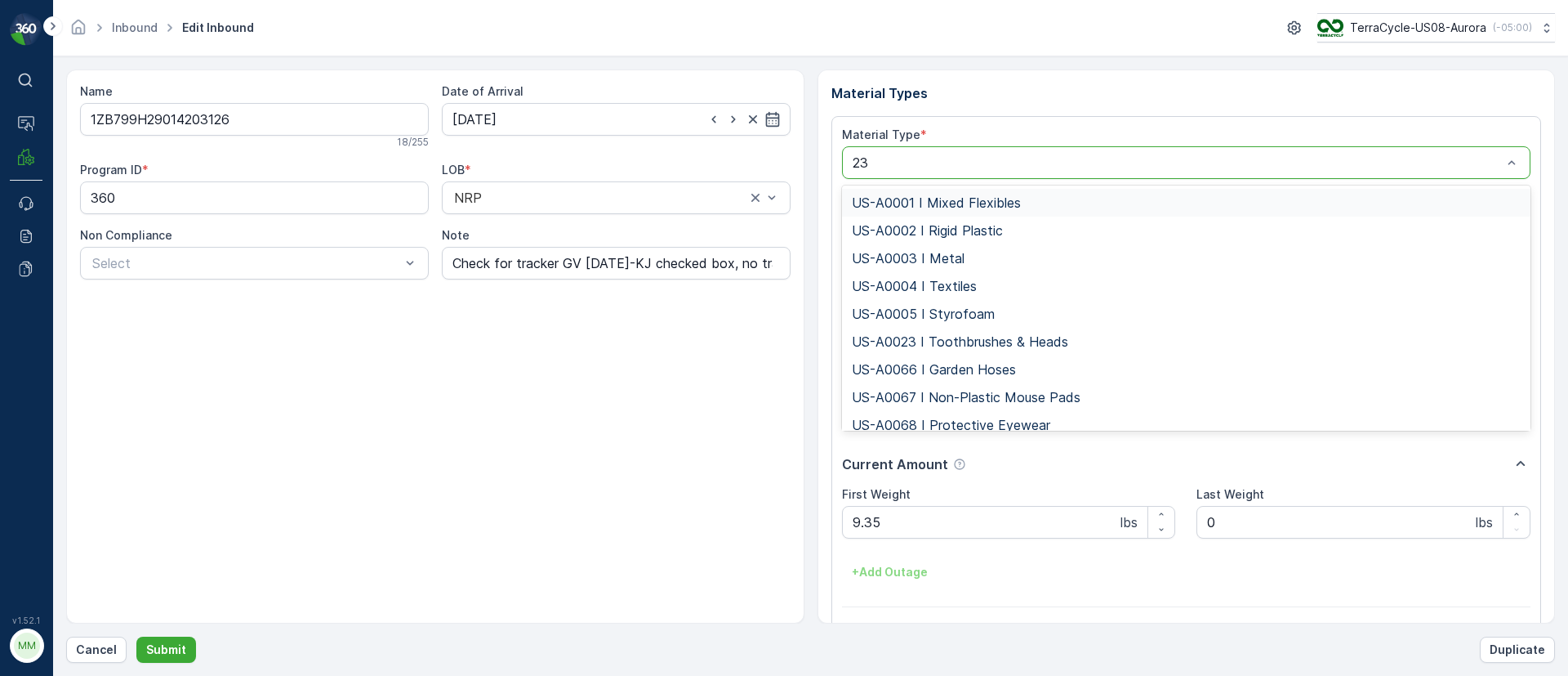
type input "232"
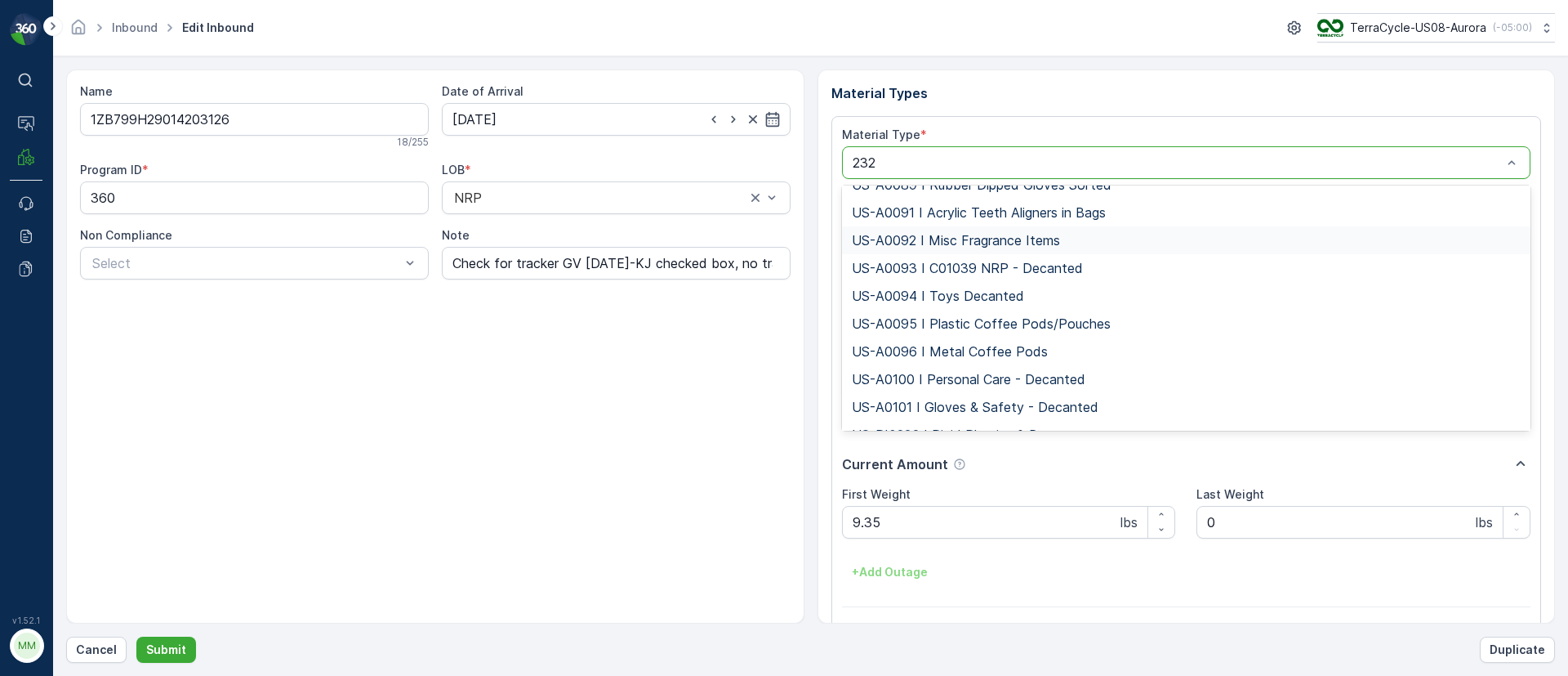
scroll to position [67, 0]
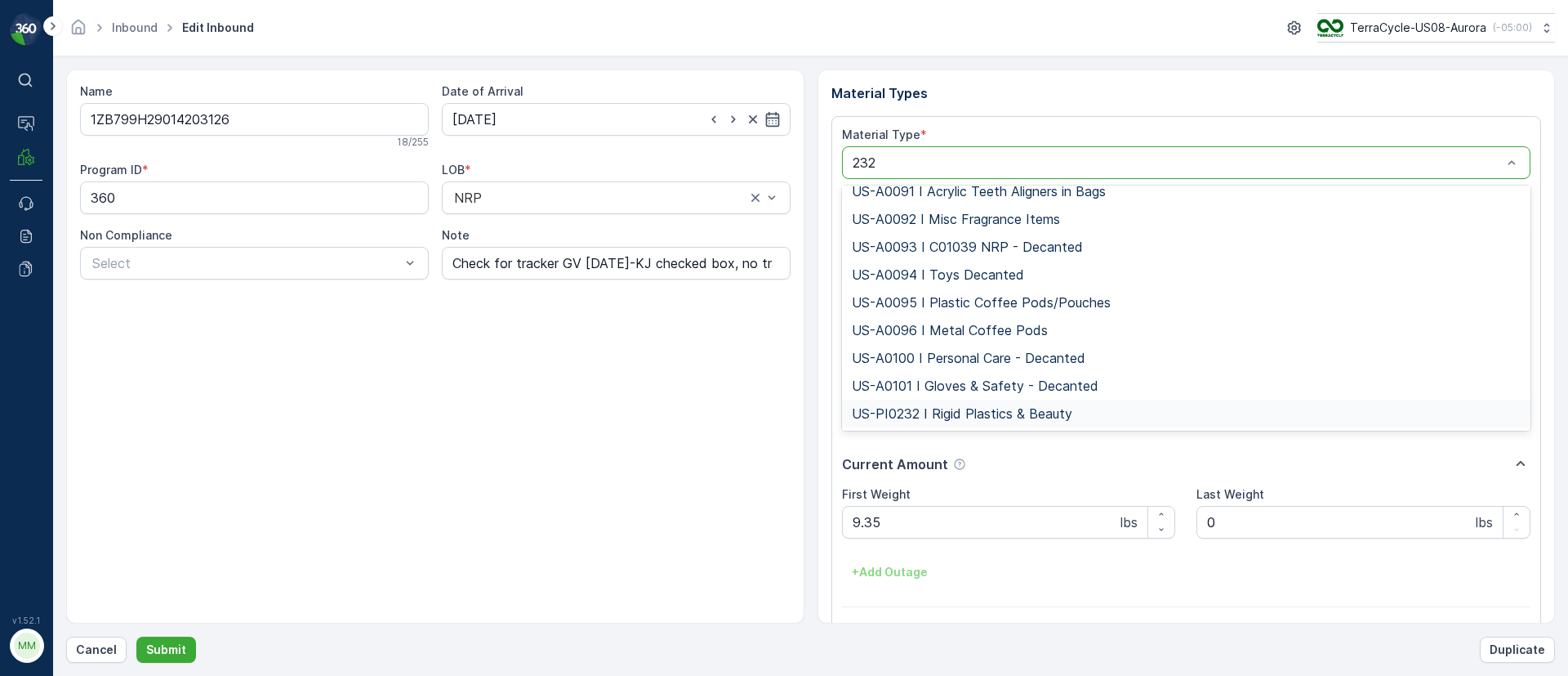
click at [980, 414] on span "US-PI0232 I Rigid Plastics & Beauty" at bounding box center [961, 413] width 220 height 15
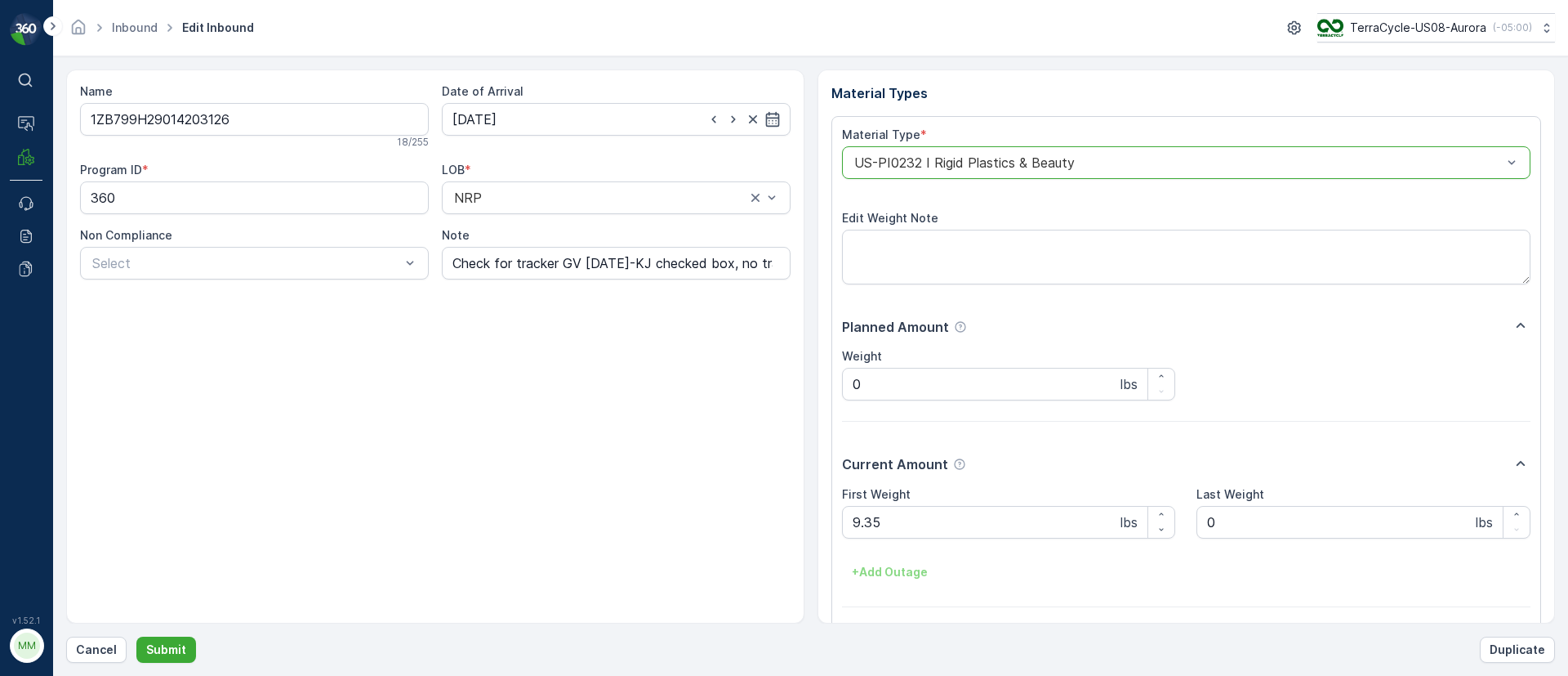
scroll to position [59, 0]
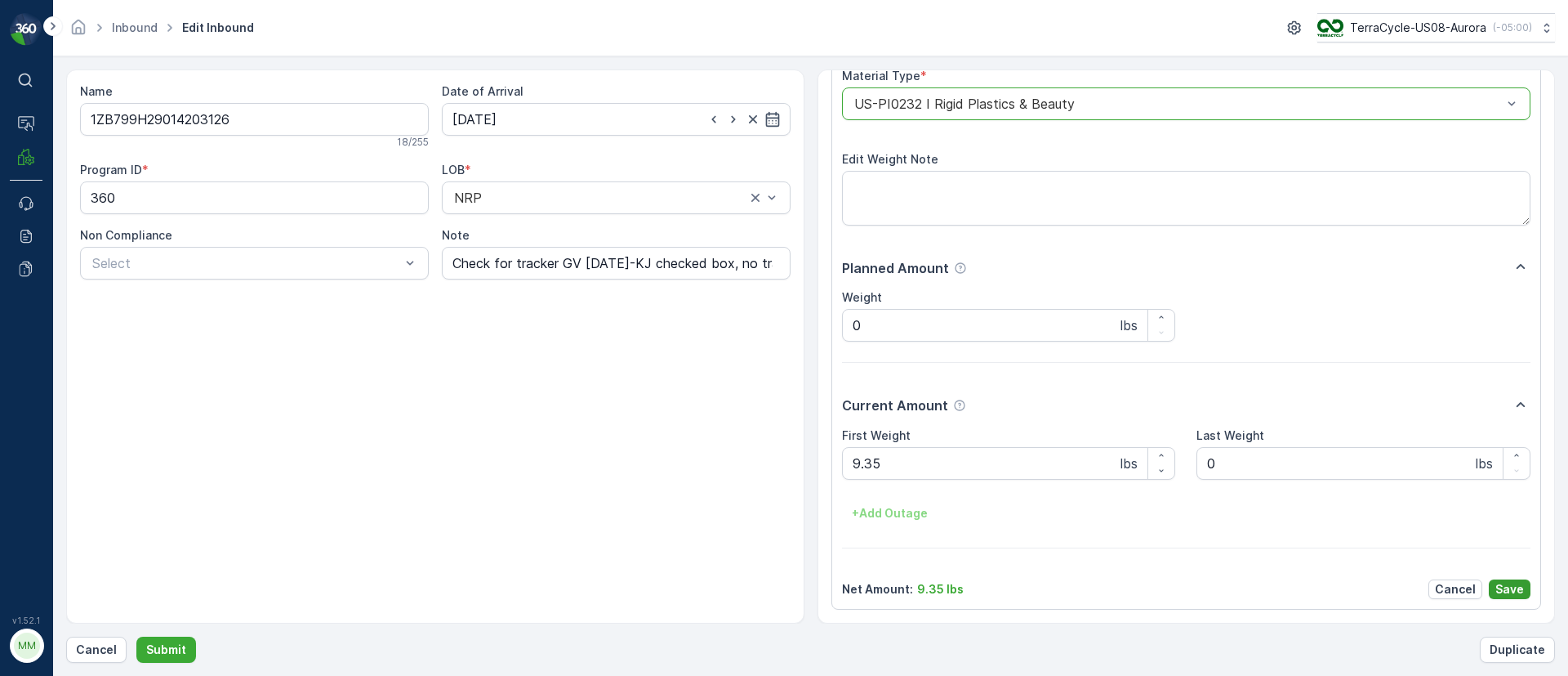
click at [1520, 583] on button "Save" at bounding box center [1509, 589] width 42 height 20
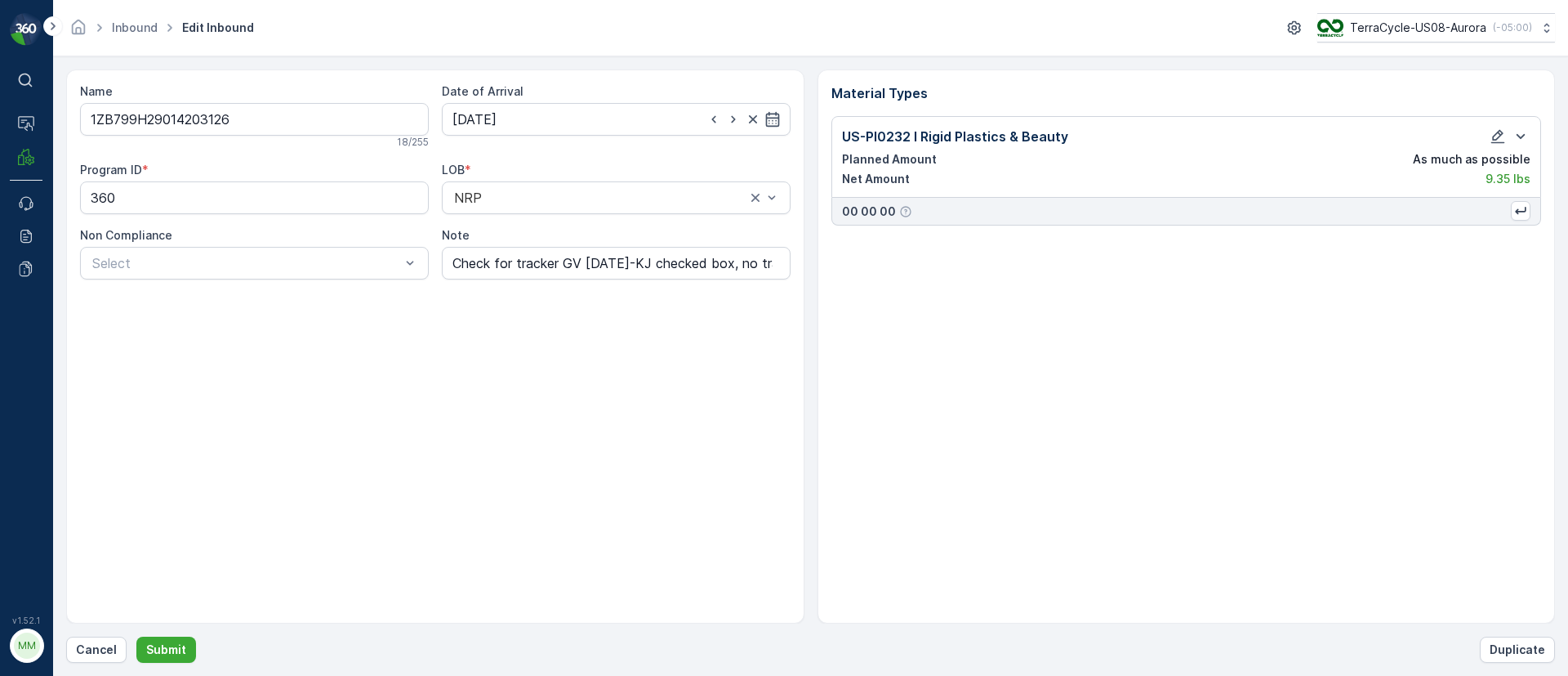
scroll to position [0, 0]
click at [168, 648] on p "Submit" at bounding box center [166, 649] width 40 height 16
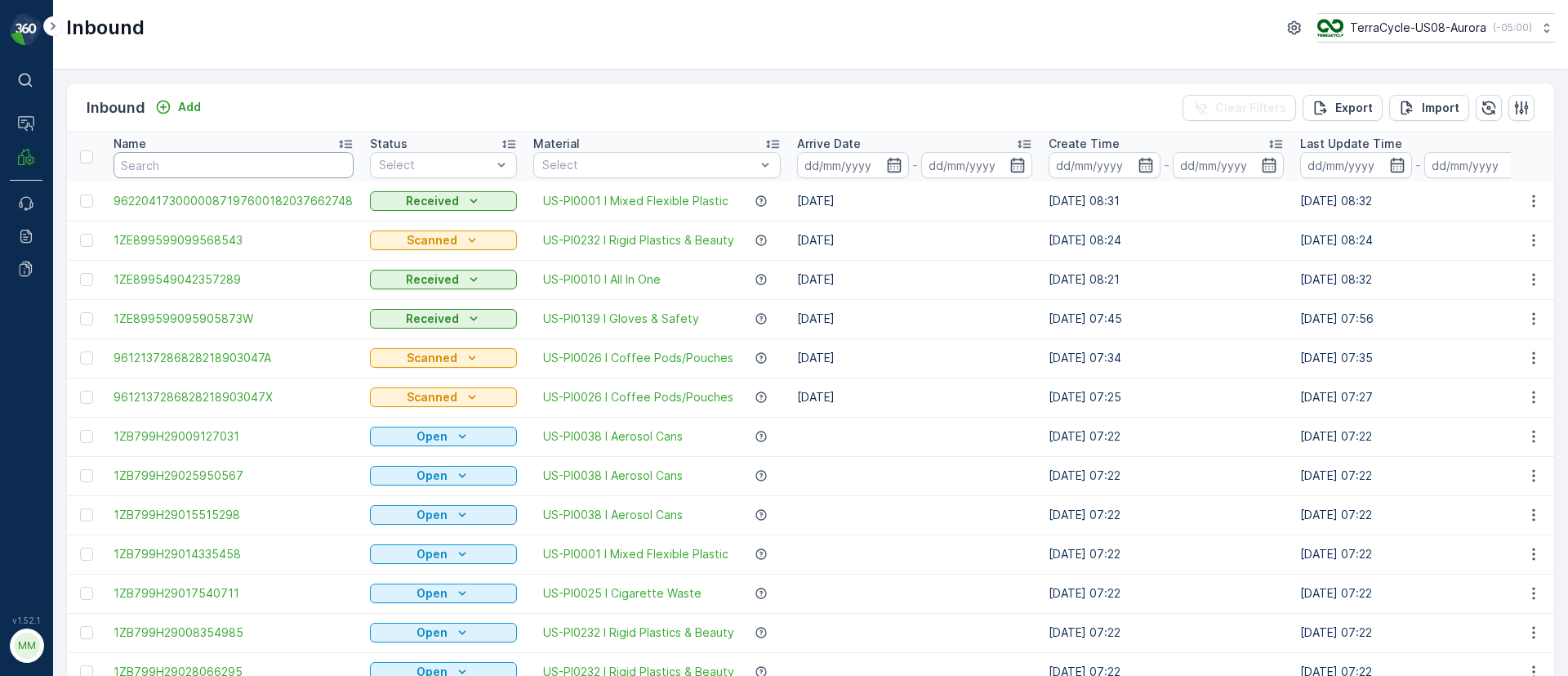
click at [160, 165] on input "text" at bounding box center [233, 165] width 240 height 26
type input "3068"
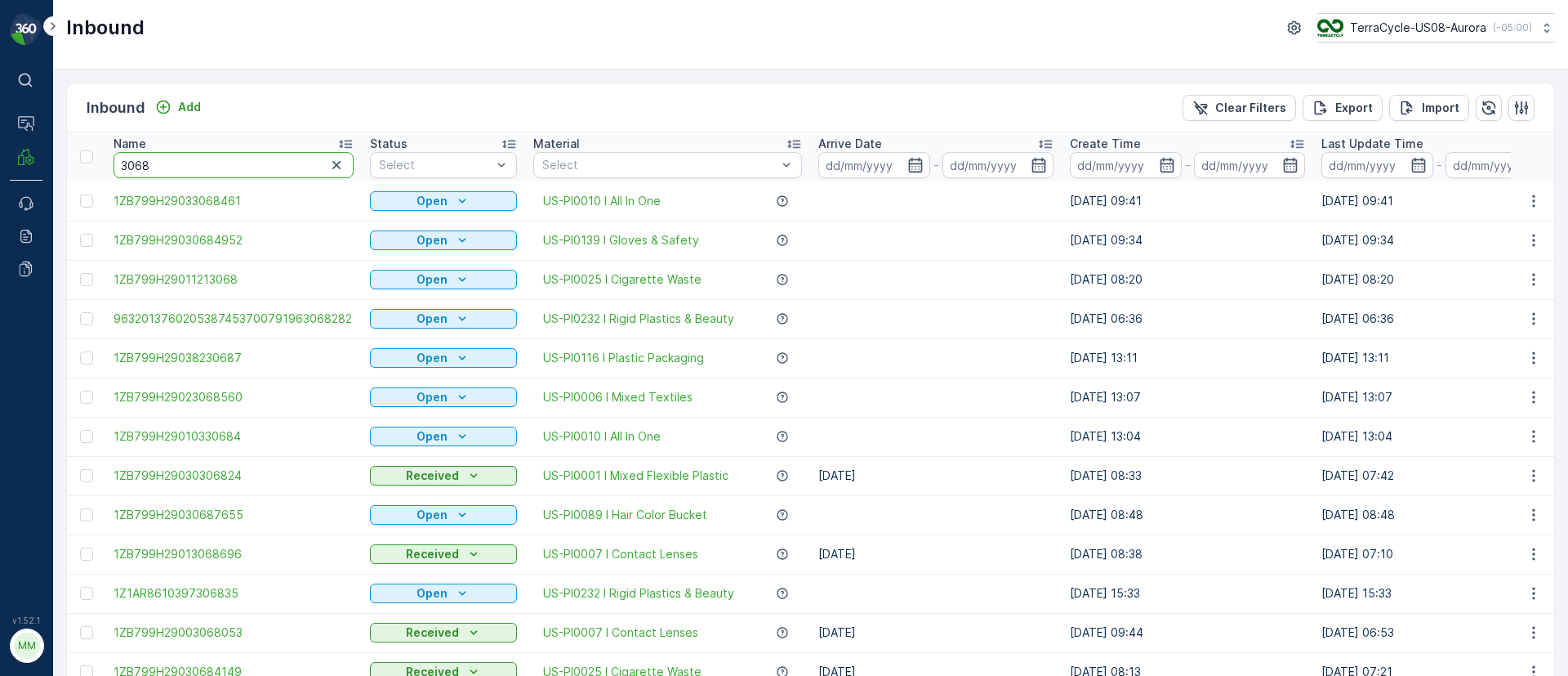
click at [183, 169] on input "3068" at bounding box center [233, 165] width 240 height 26
type input "30684818"
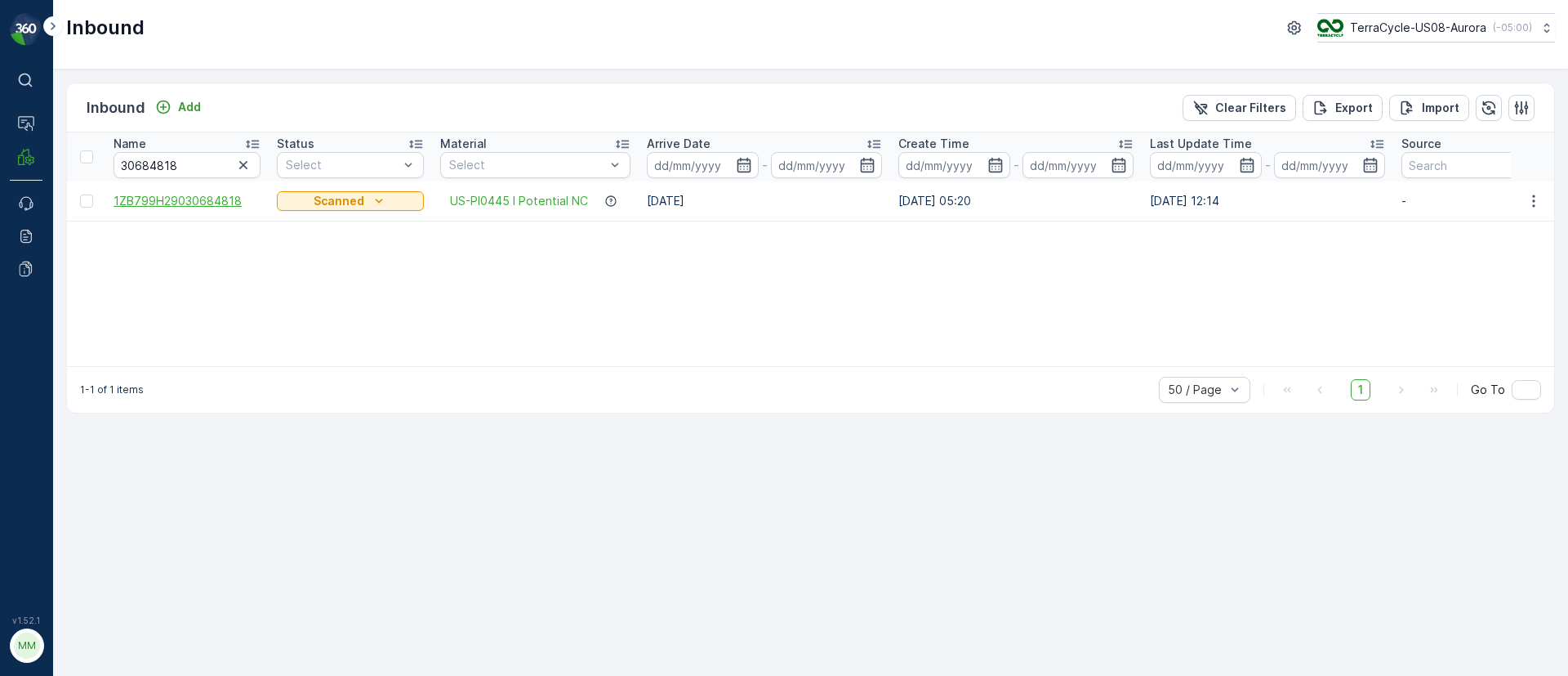
click at [225, 201] on span "1ZB799H29030684818" at bounding box center [187, 200] width 147 height 16
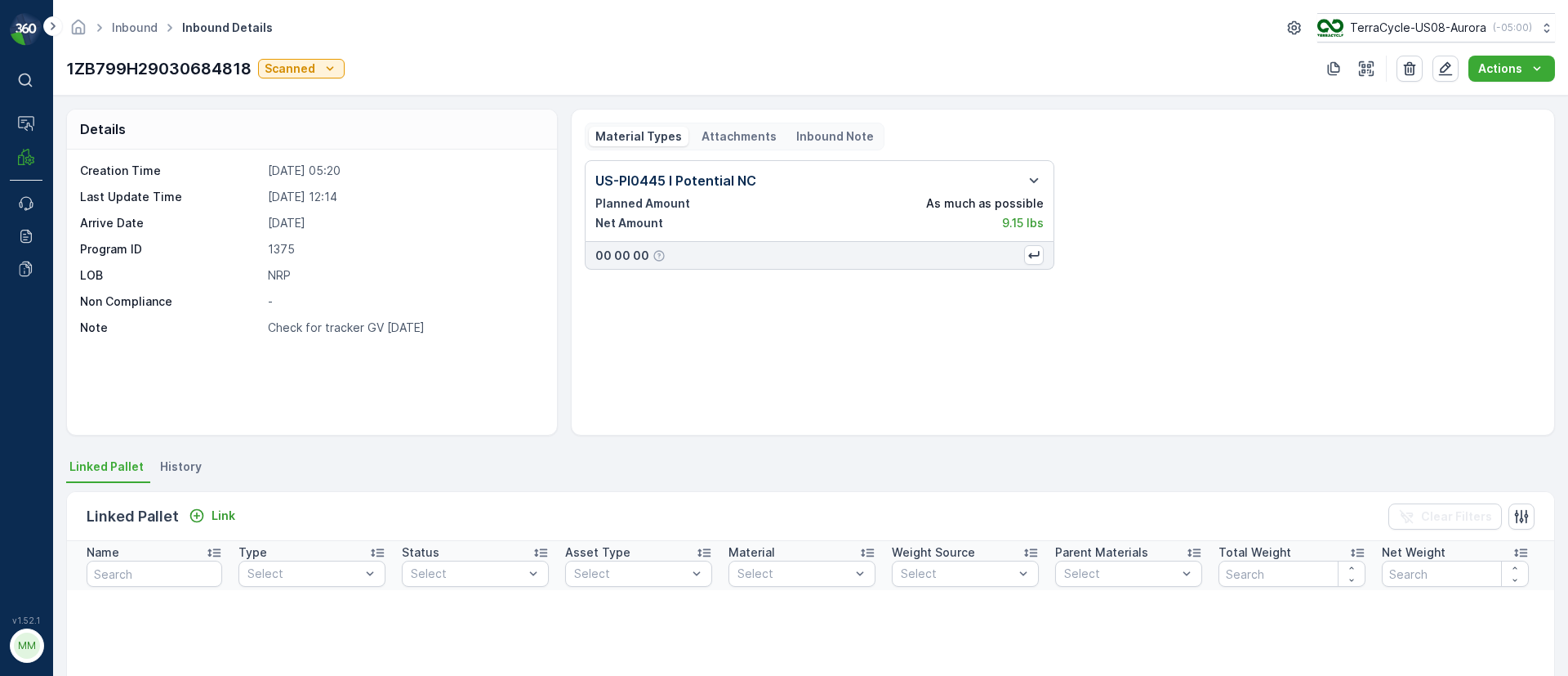
scroll to position [2, 0]
click at [1444, 75] on icon "button" at bounding box center [1445, 68] width 16 height 16
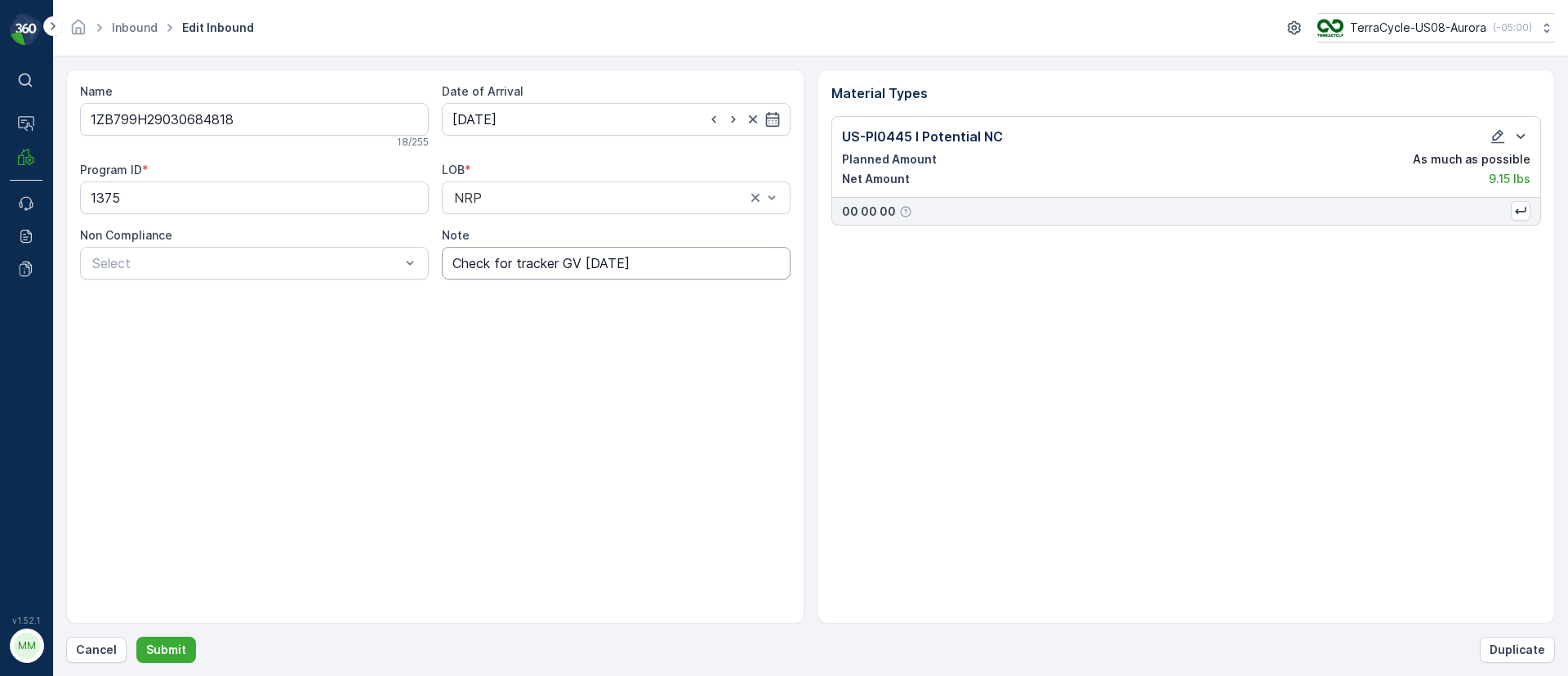
click at [657, 266] on input "Check for tracker GV [DATE]" at bounding box center [615, 263] width 349 height 33
type input "Check for tracker GV [DATE]-KJ checked parcel, no tracker found [DATE]"
click at [1493, 136] on icon "button" at bounding box center [1498, 136] width 14 height 14
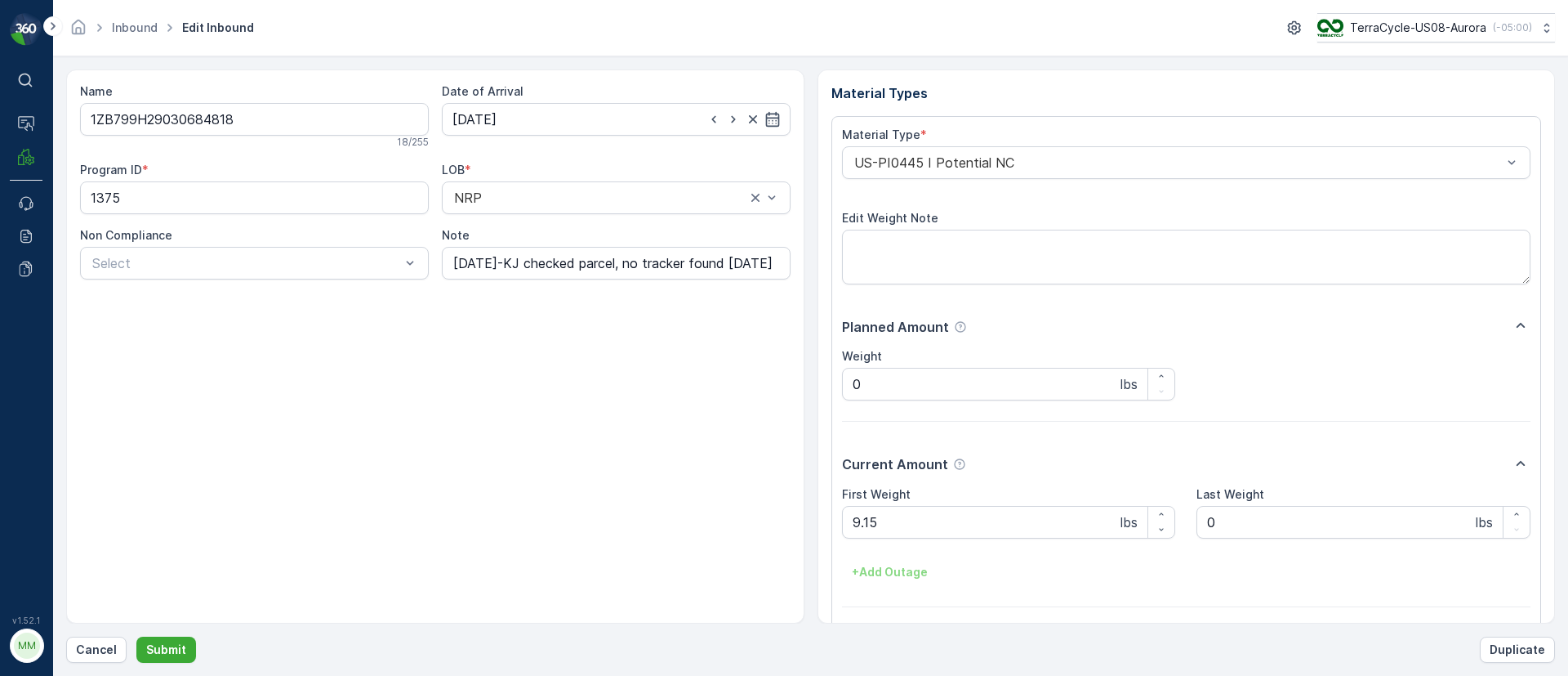
scroll to position [0, 0]
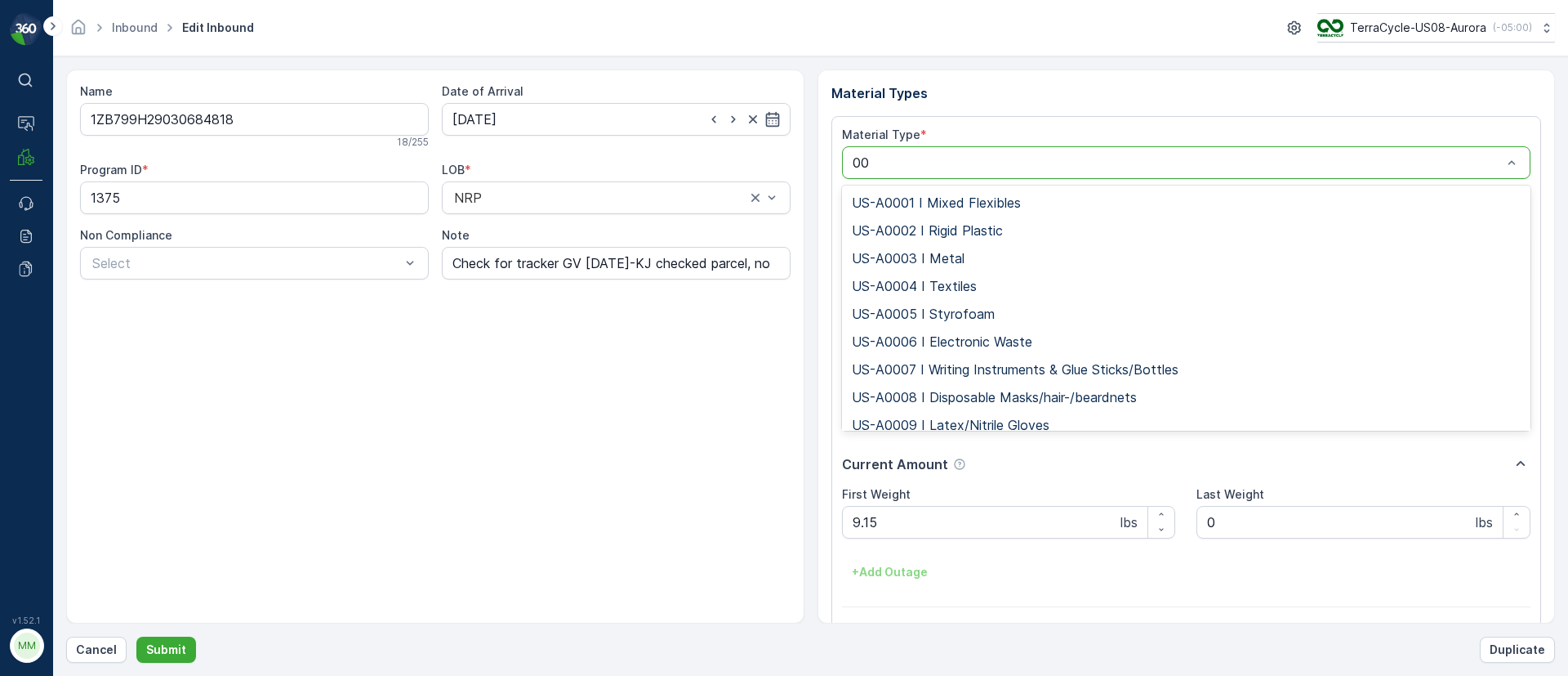
type input "0"
type input "232"
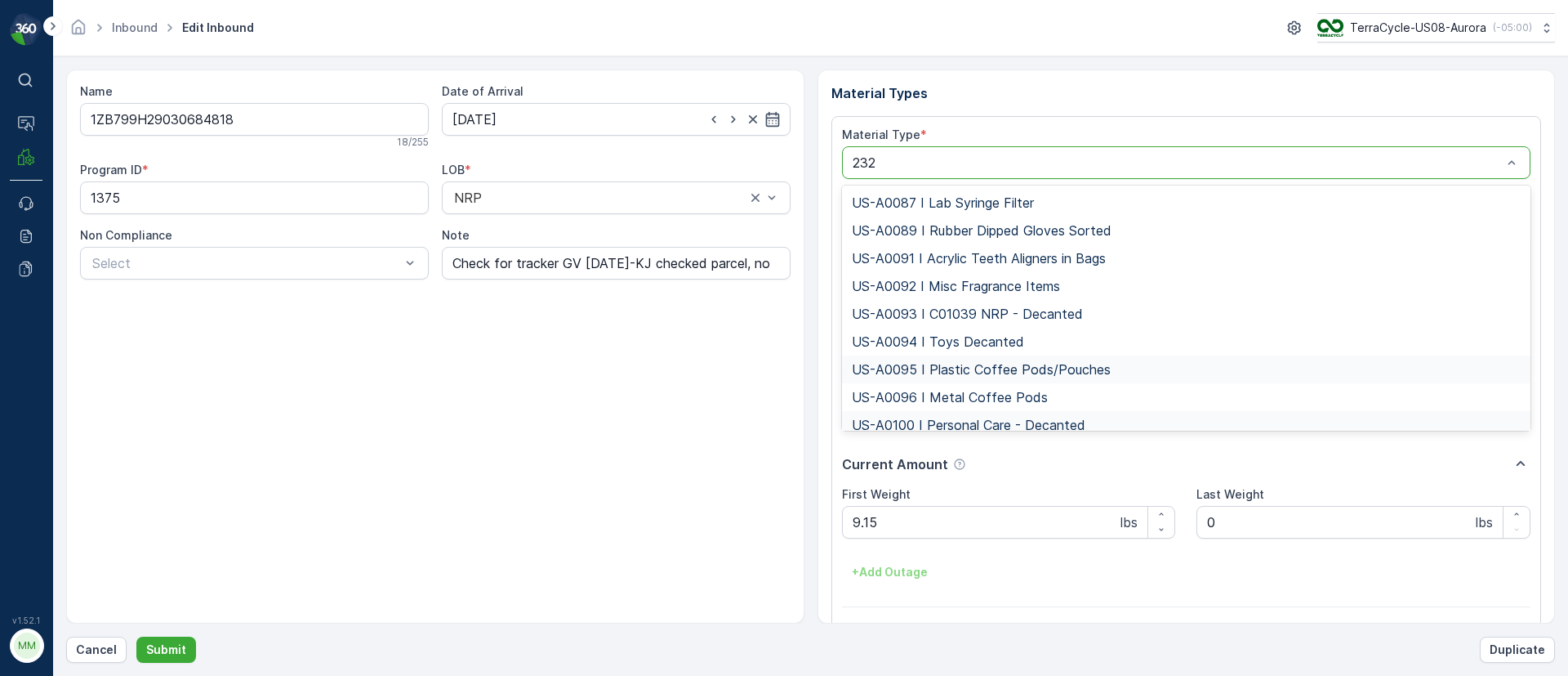
scroll to position [67, 0]
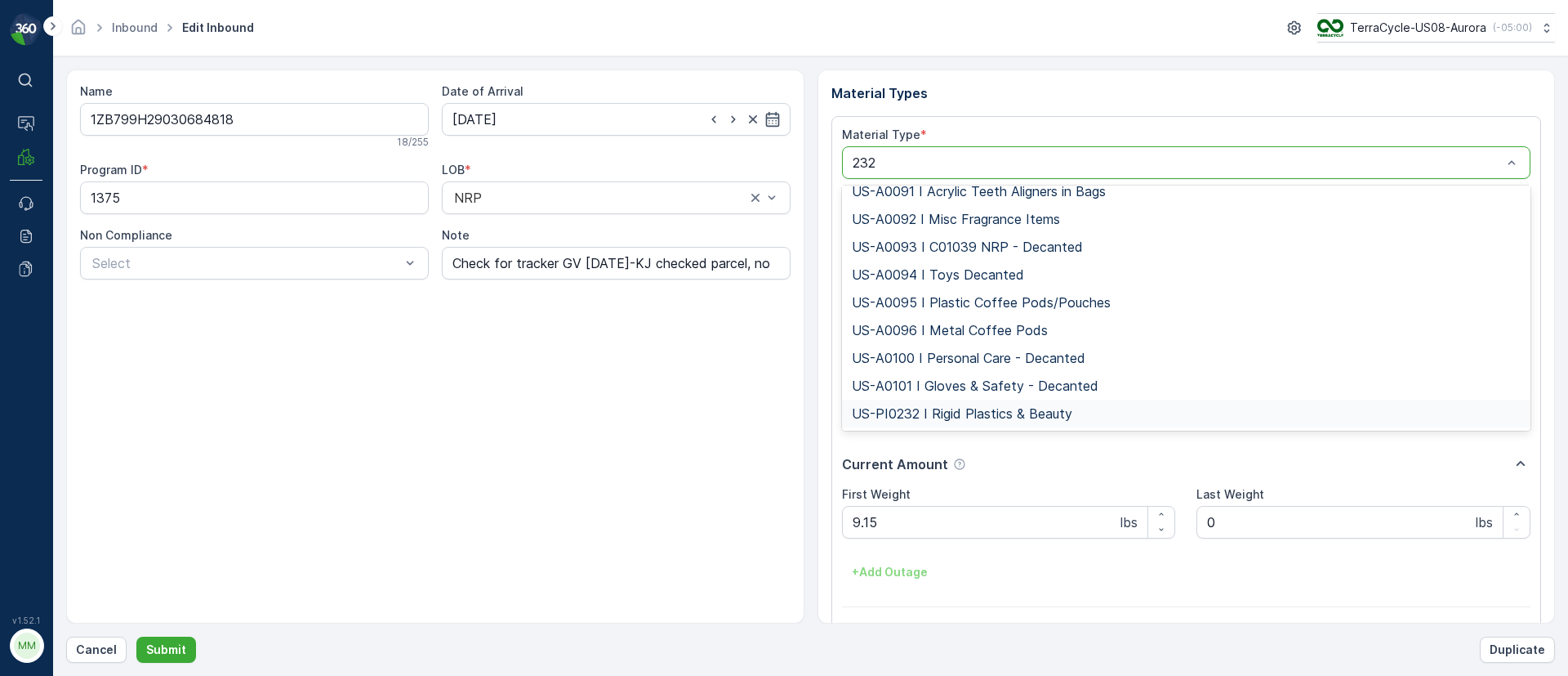
click at [1009, 411] on span "US-PI0232 I Rigid Plastics & Beauty" at bounding box center [961, 413] width 220 height 15
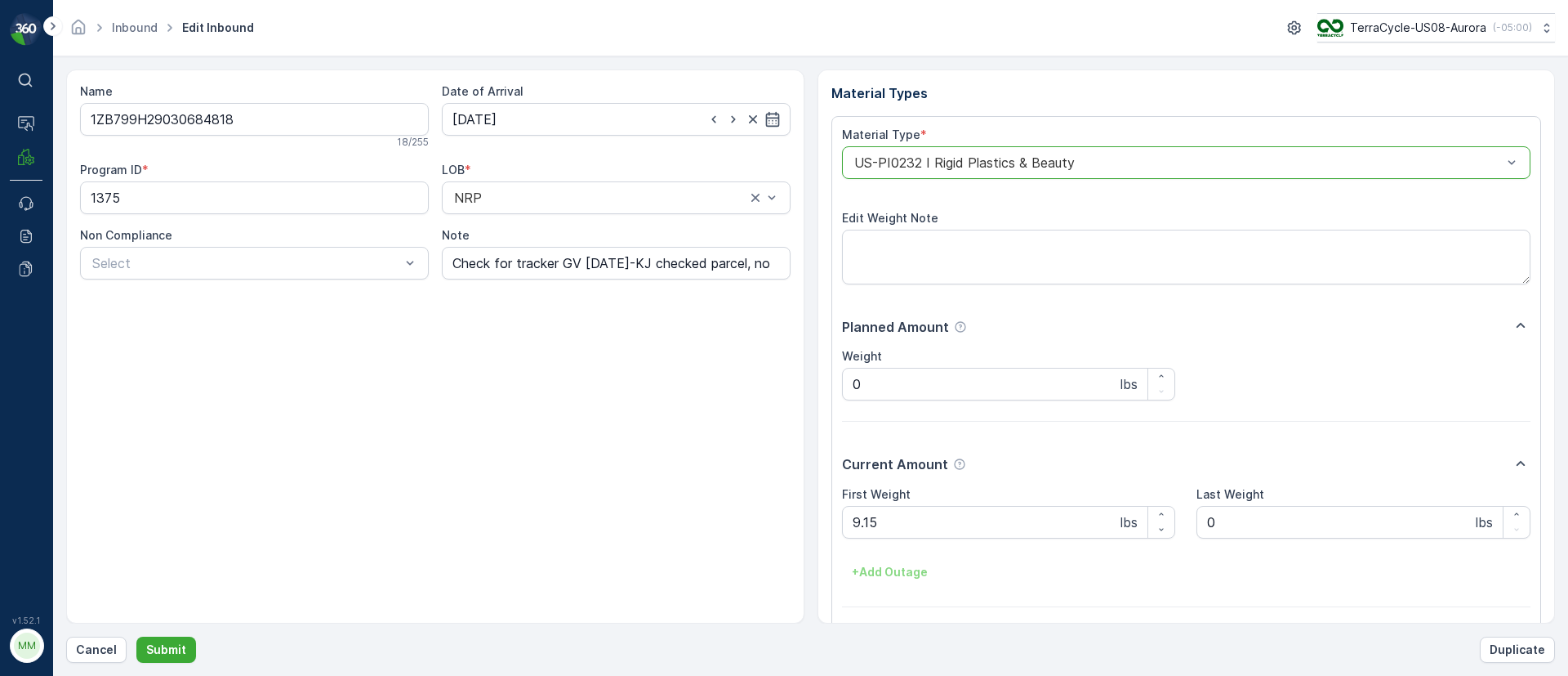
scroll to position [59, 0]
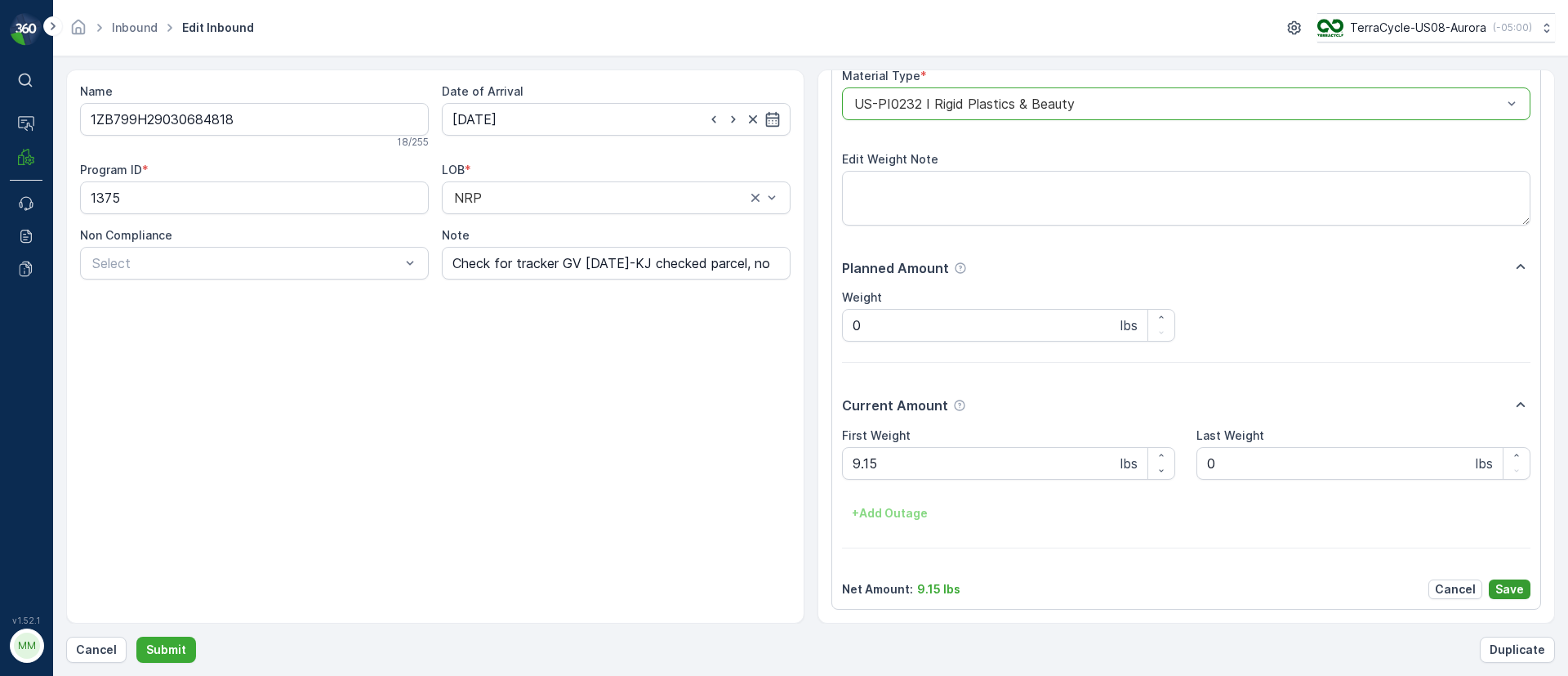
click at [1507, 586] on p "Save" at bounding box center [1509, 588] width 28 height 16
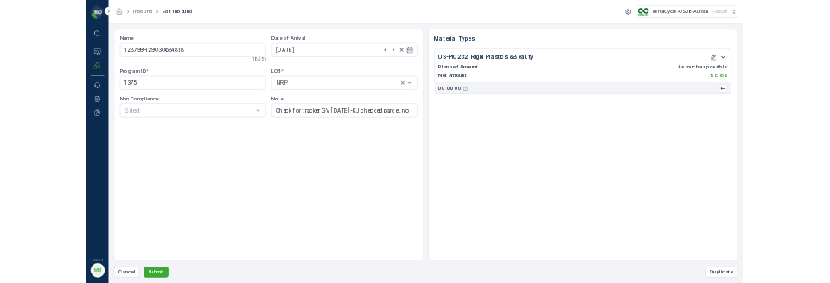
scroll to position [0, 0]
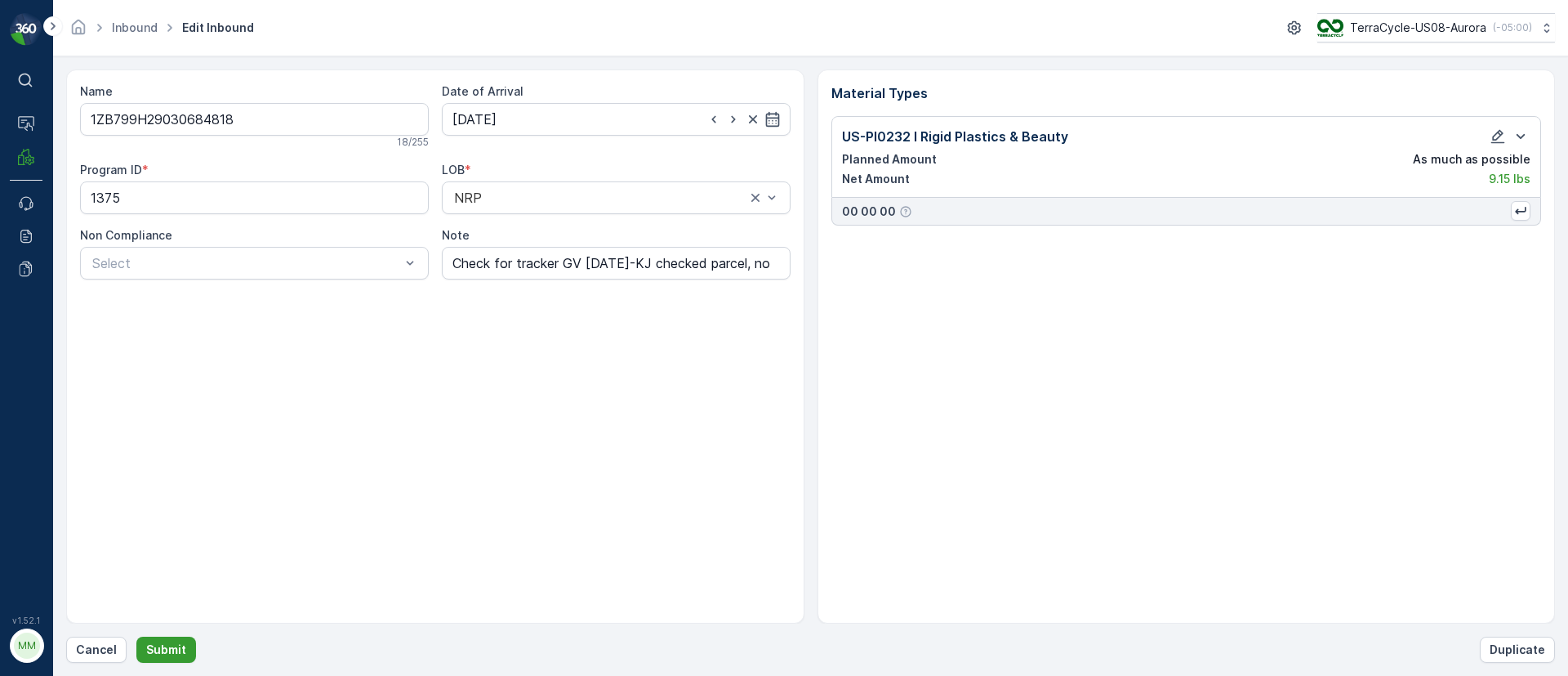
click at [179, 641] on p "Submit" at bounding box center [166, 649] width 40 height 16
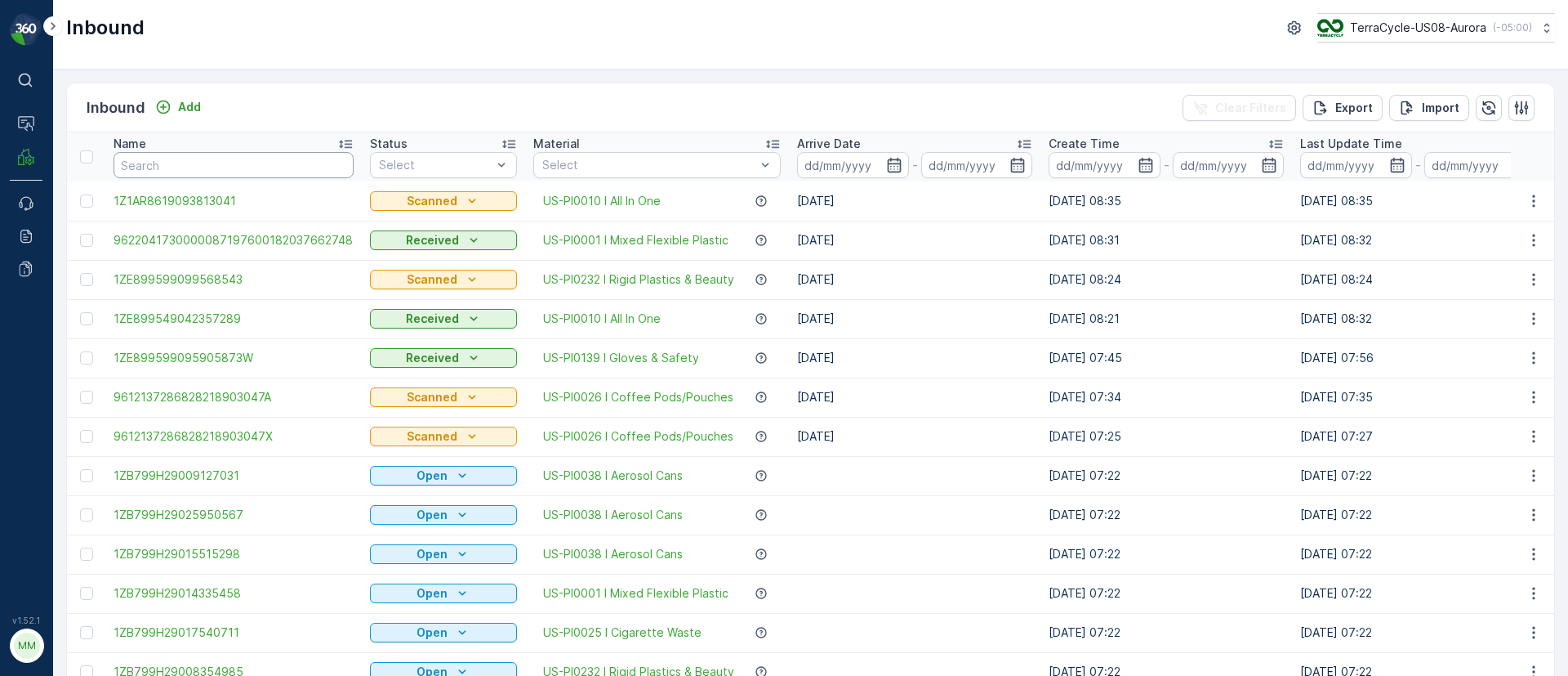
click at [210, 168] on input "text" at bounding box center [233, 165] width 240 height 26
type input "4148"
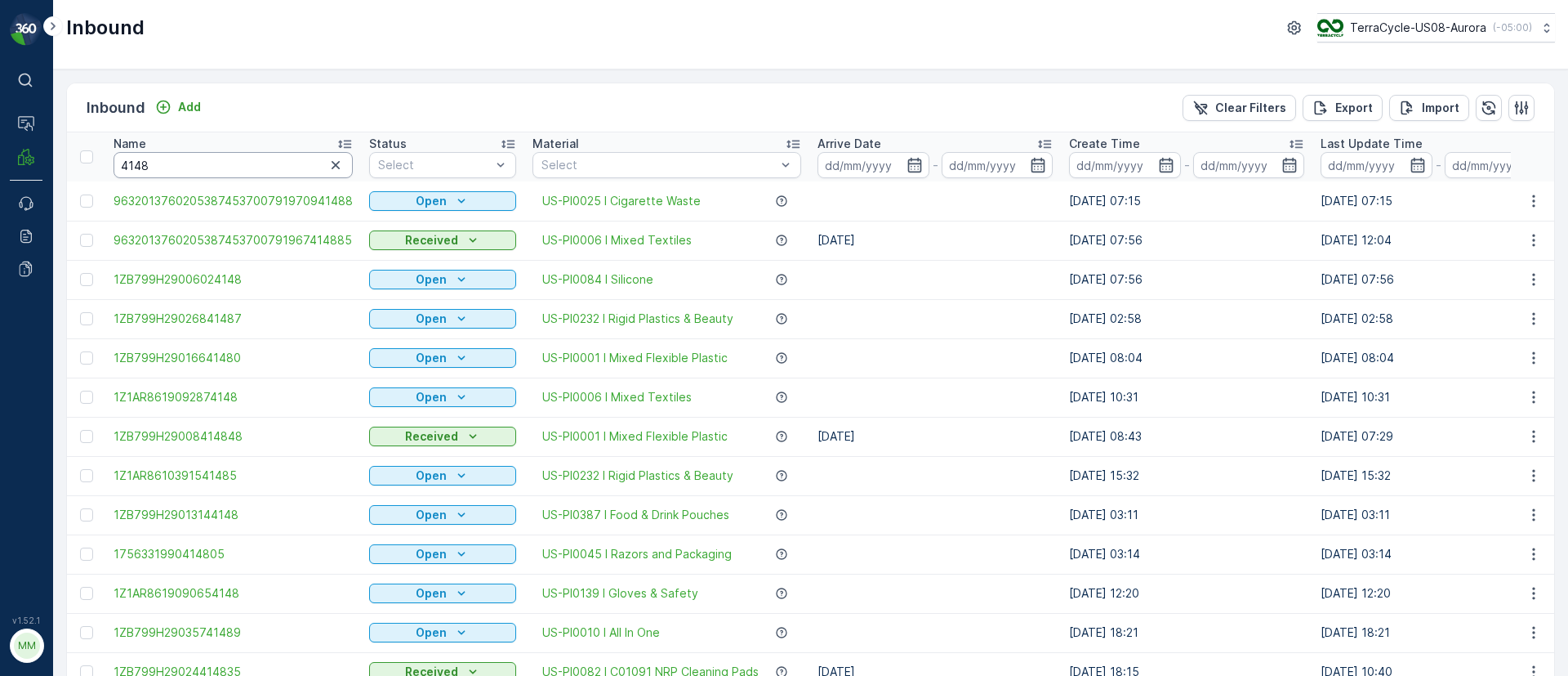
click at [121, 165] on input "4148" at bounding box center [233, 165] width 239 height 26
click at [117, 163] on input "4148" at bounding box center [233, 165] width 239 height 26
type input "30684148"
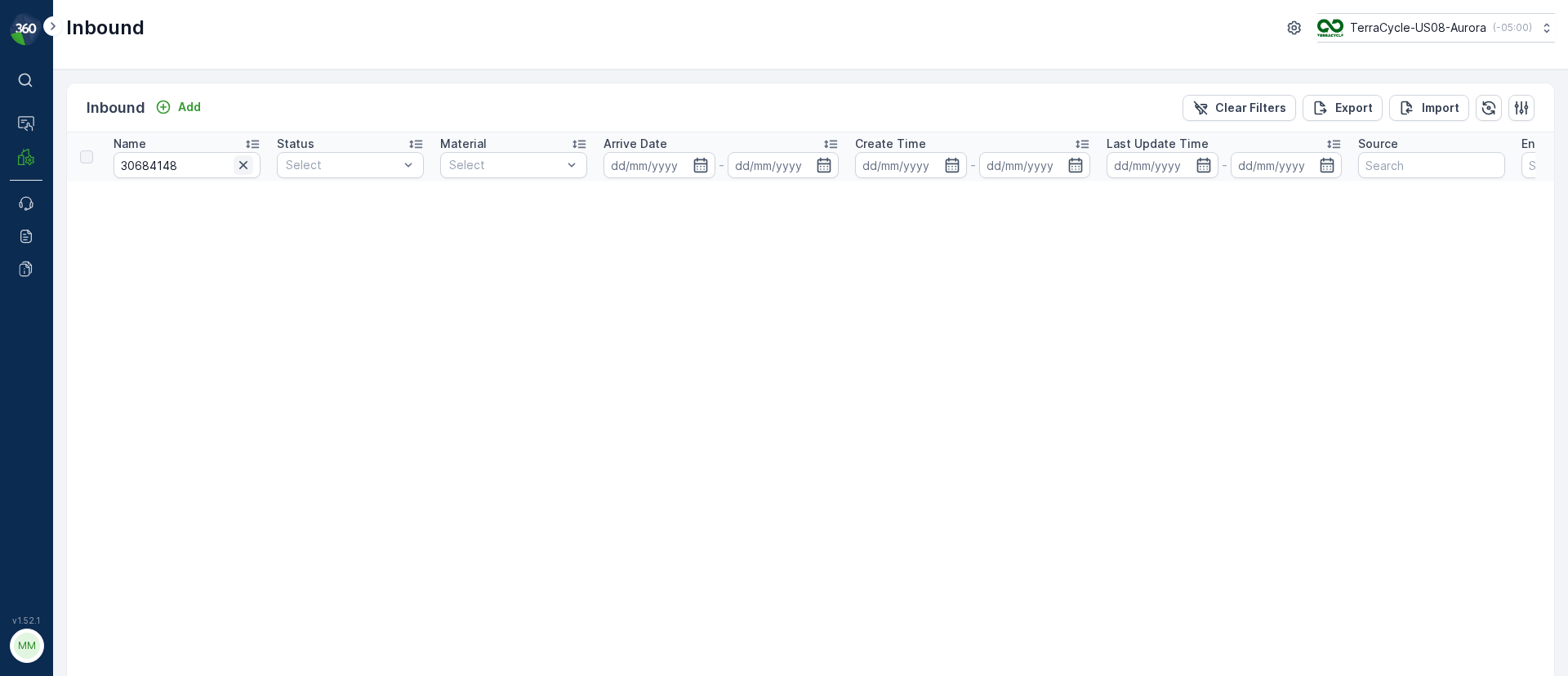
click at [250, 170] on icon "button" at bounding box center [243, 165] width 16 height 16
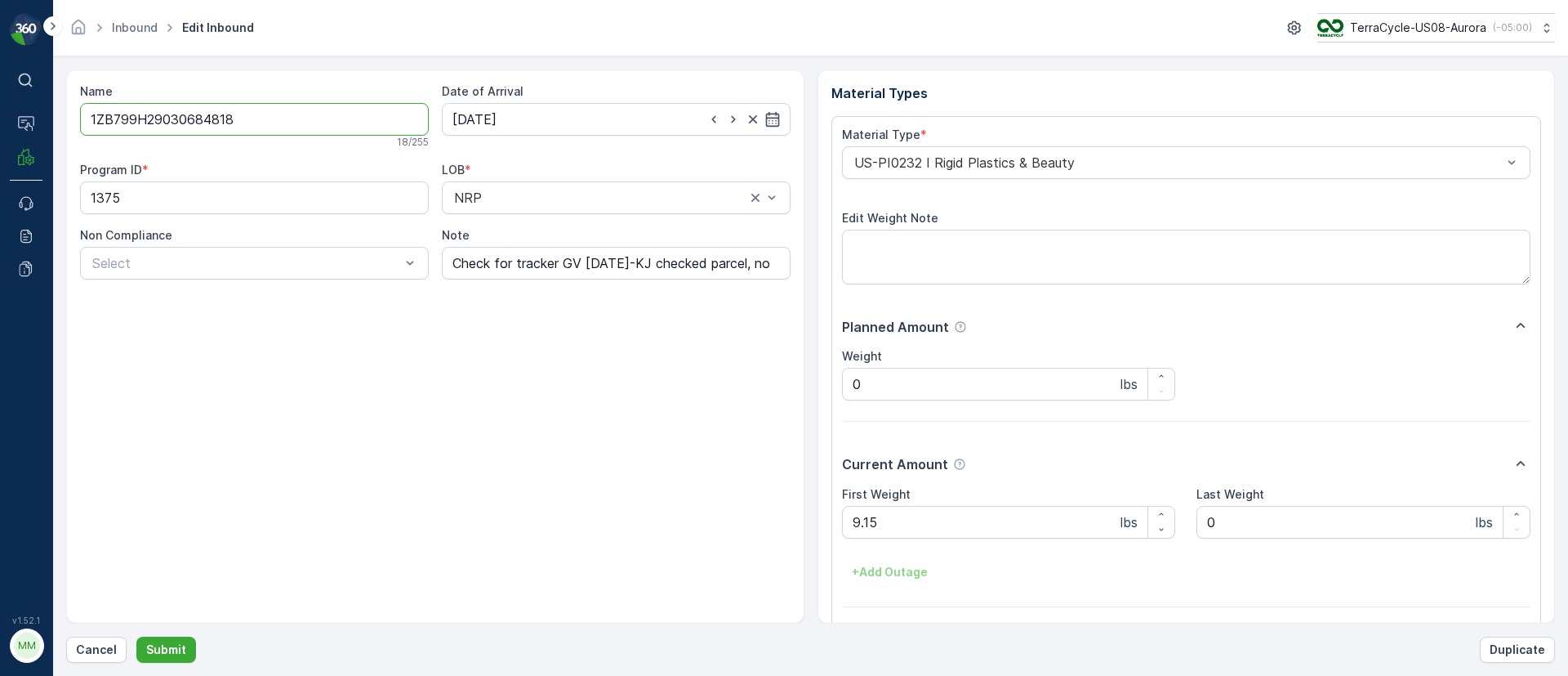
drag, startPoint x: 335, startPoint y: 118, endPoint x: 60, endPoint y: 130, distance: 275.3
click at [60, 130] on form "Name 1ZB799H29030684818 18 / 255 Date of Arrival [DATE] Program ID * 1375 LOB *…" at bounding box center [810, 366] width 1515 height 619
click at [181, 658] on button "Submit" at bounding box center [165, 650] width 60 height 26
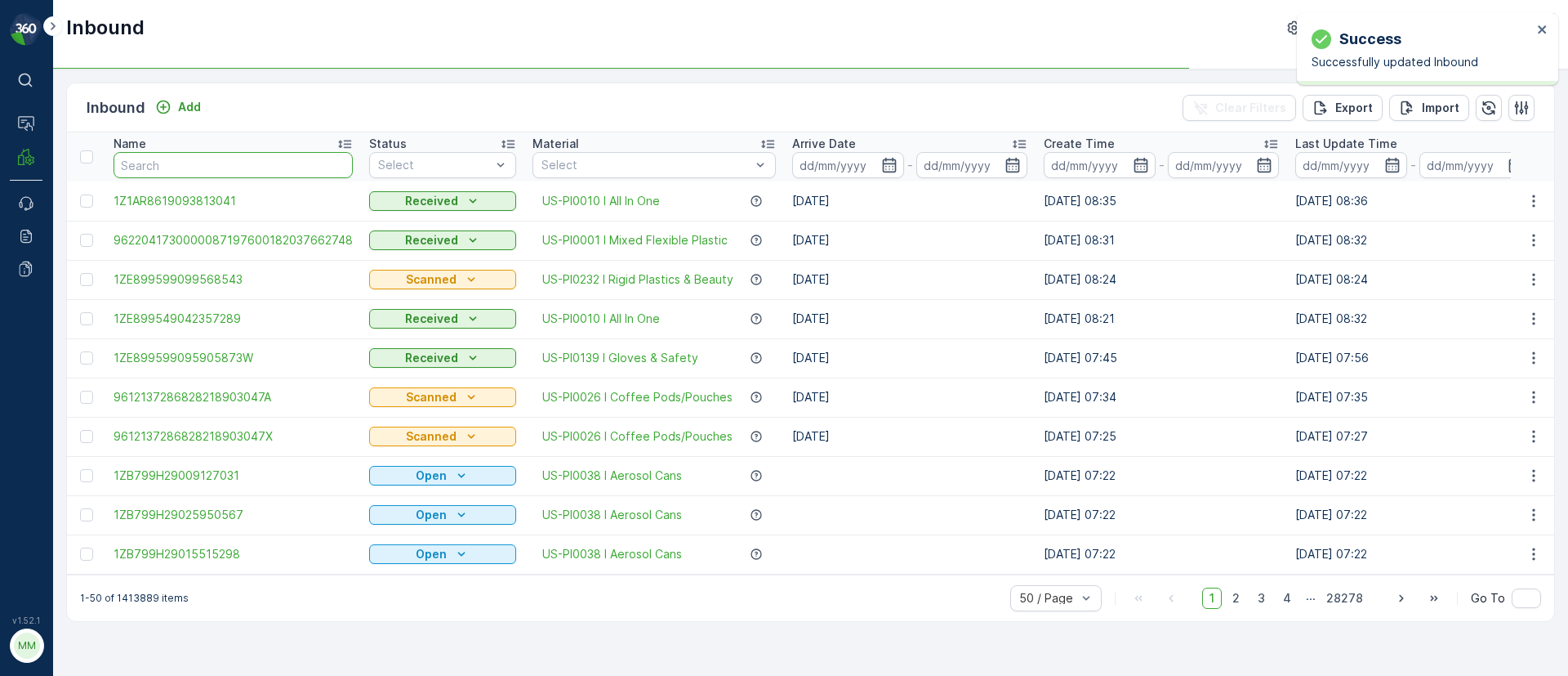
click at [242, 170] on input "text" at bounding box center [233, 165] width 239 height 26
paste input "1ZB799H29030684818"
type input "1ZB799H29030684818"
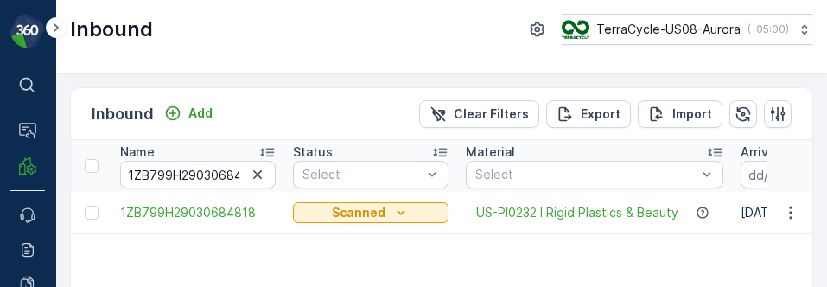
click at [333, 270] on div "Name 1ZB799H29030684818 Status Select Material Select Arrive Date - Create Time…" at bounding box center [441, 263] width 741 height 247
